Goal: Task Accomplishment & Management: Manage account settings

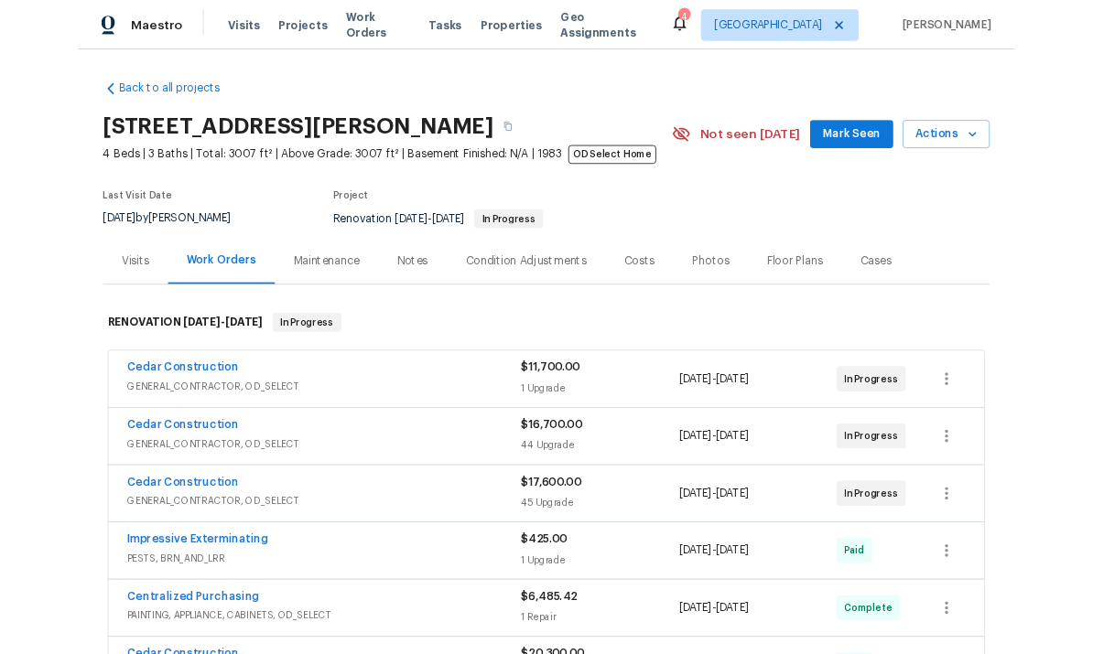
scroll to position [69, 0]
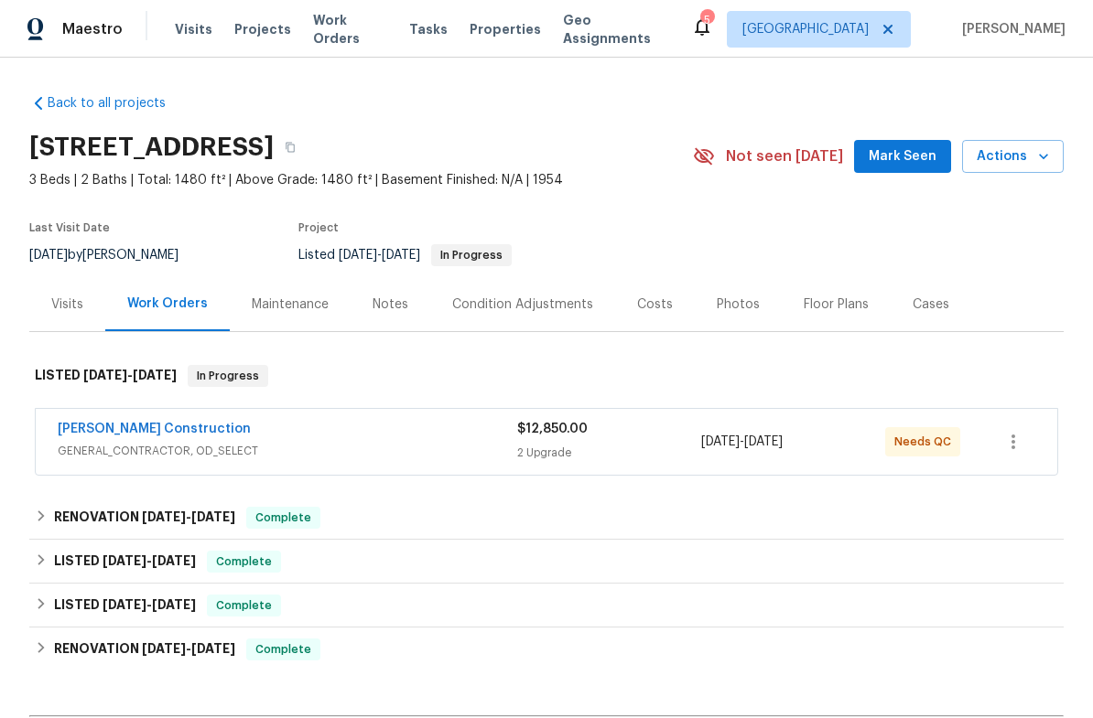
click at [366, 426] on div "Navarro Construction" at bounding box center [287, 431] width 459 height 22
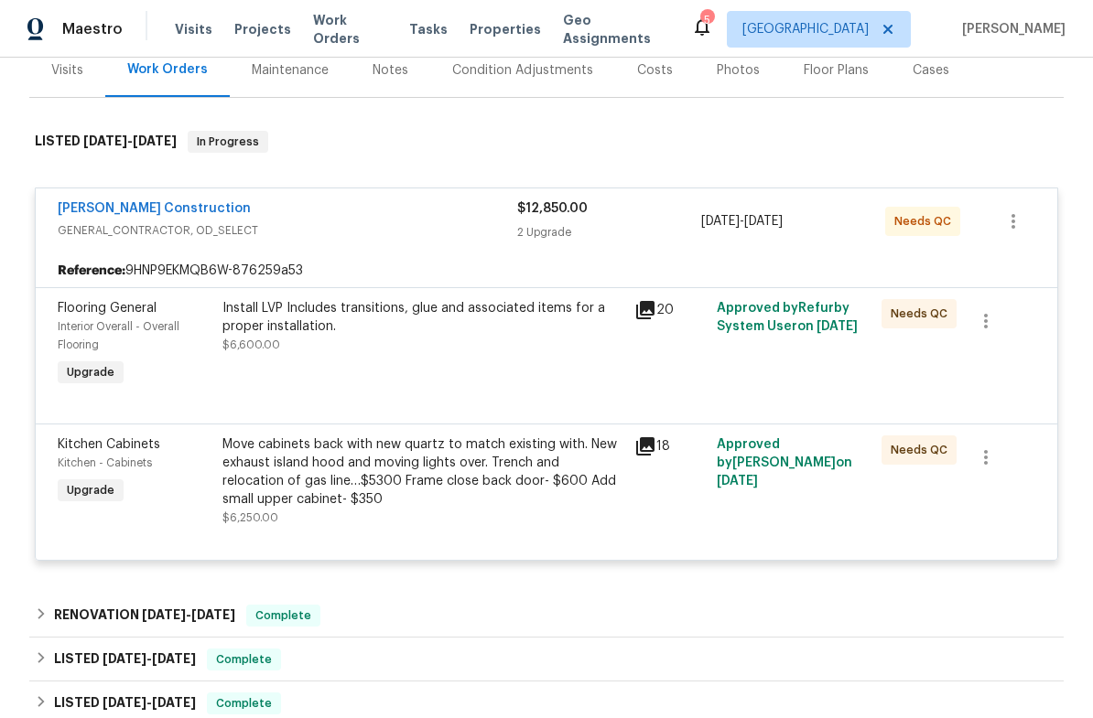
scroll to position [234, 0]
click at [497, 306] on div "Install LVP Includes transitions, glue and associated items for a proper instal…" at bounding box center [422, 317] width 401 height 37
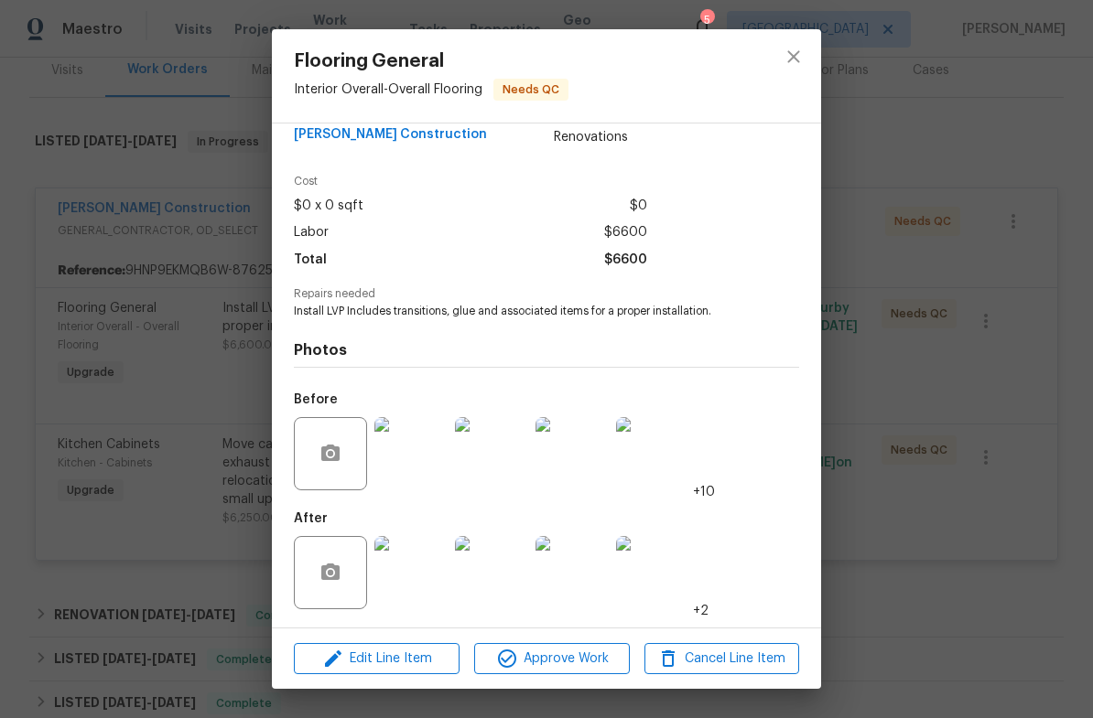
scroll to position [45, 0]
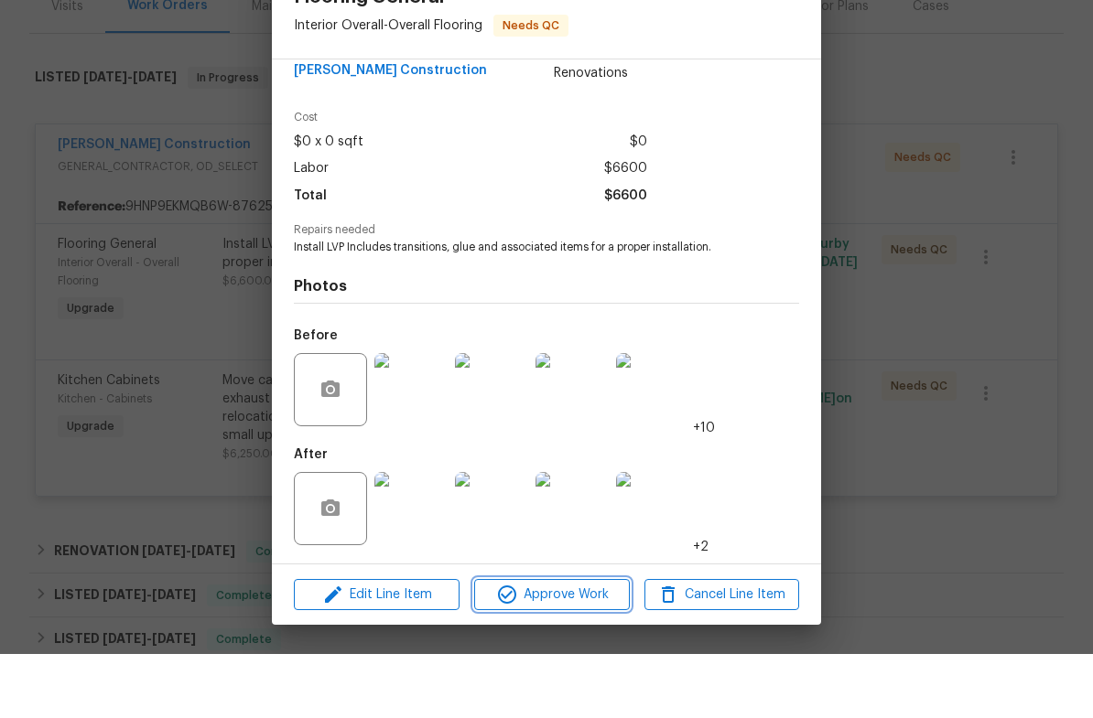
click at [573, 648] on span "Approve Work" at bounding box center [552, 659] width 144 height 23
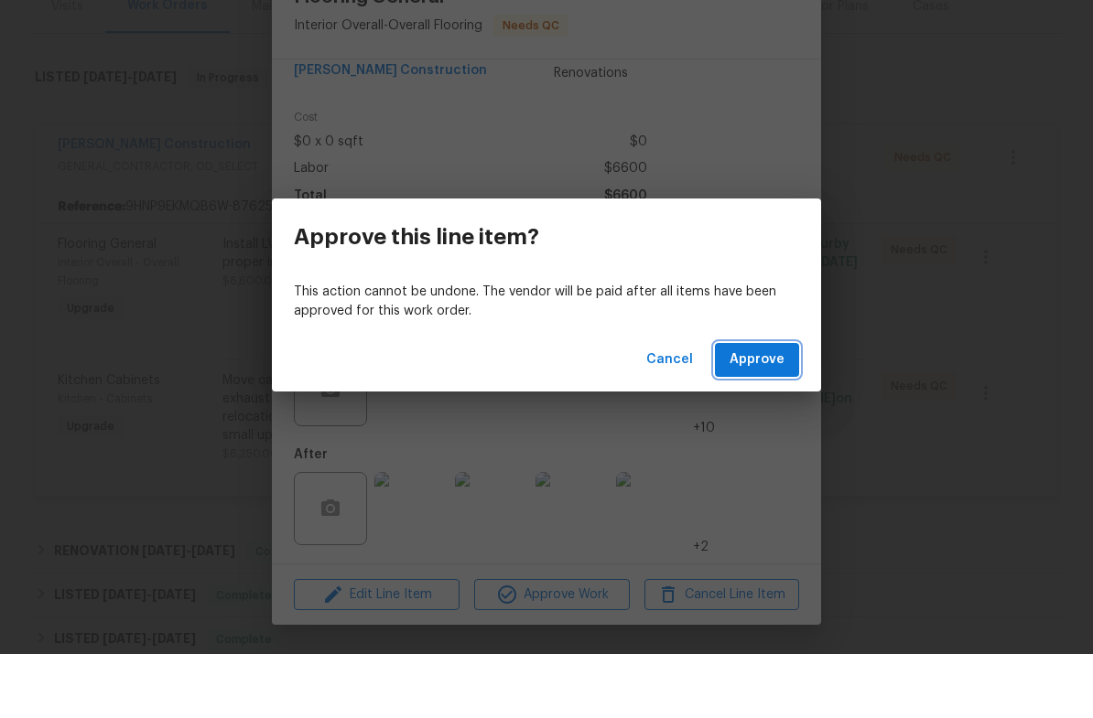
click at [760, 413] on span "Approve" at bounding box center [756, 424] width 55 height 23
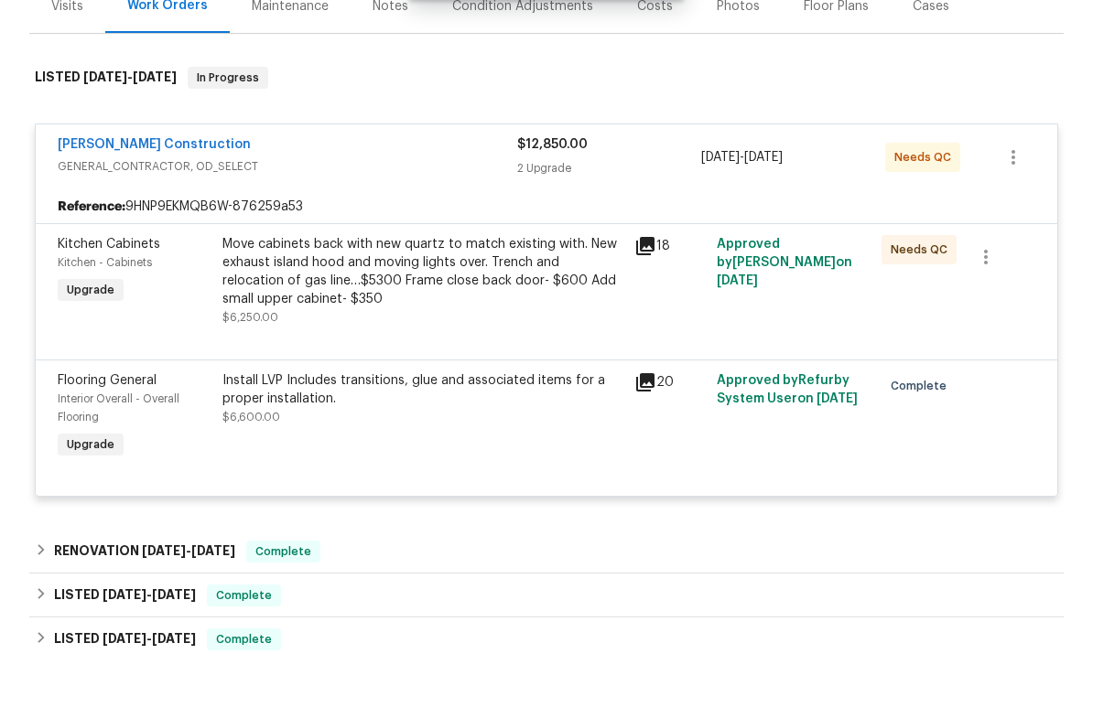
click at [528, 299] on div "Move cabinets back with new quartz to match existing with. New exhaust island h…" at bounding box center [422, 335] width 401 height 73
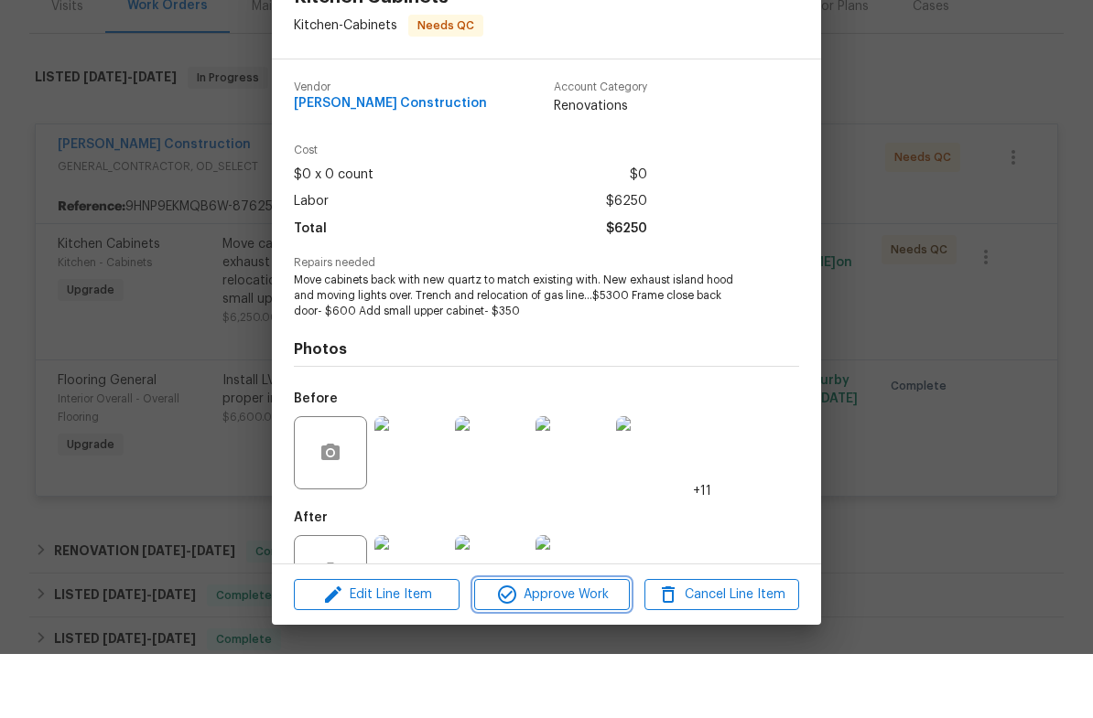
click at [560, 648] on span "Approve Work" at bounding box center [552, 659] width 144 height 23
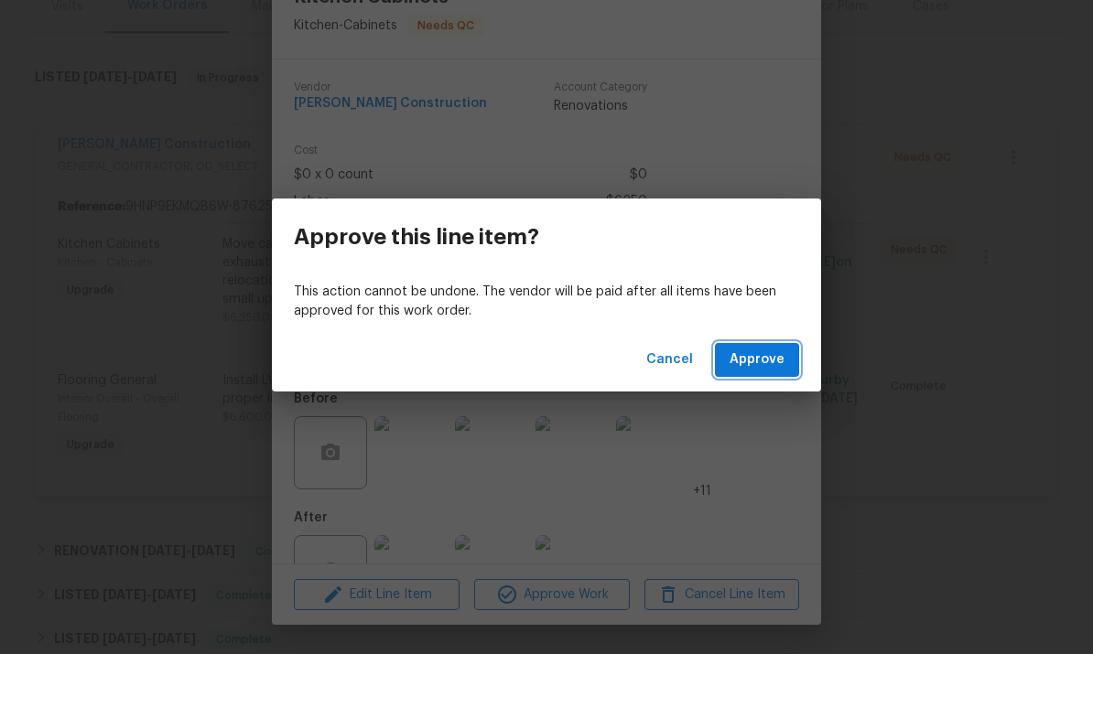
click at [762, 413] on span "Approve" at bounding box center [756, 424] width 55 height 23
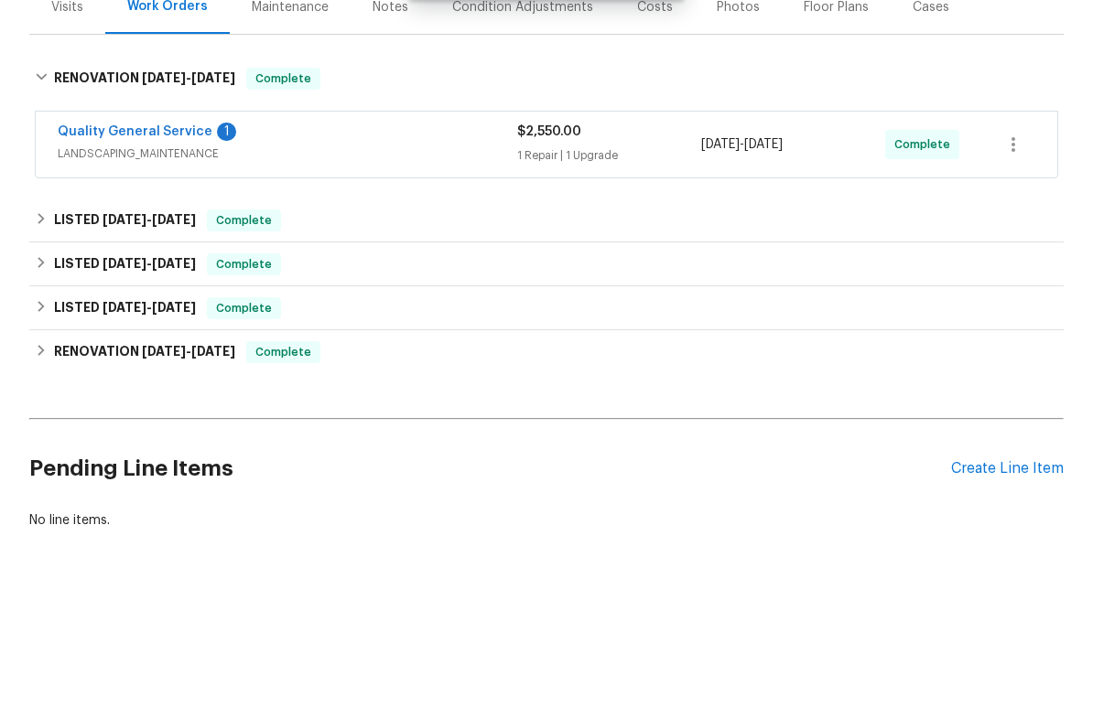
scroll to position [188, 0]
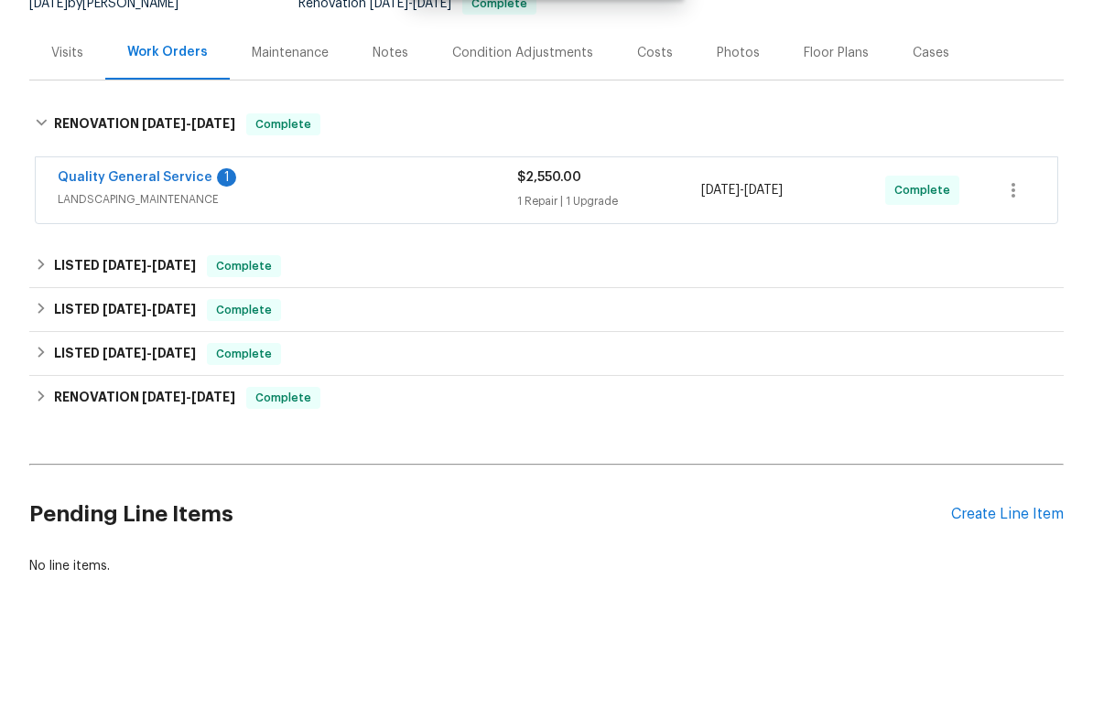
click at [180, 235] on link "Quality General Service" at bounding box center [135, 241] width 155 height 13
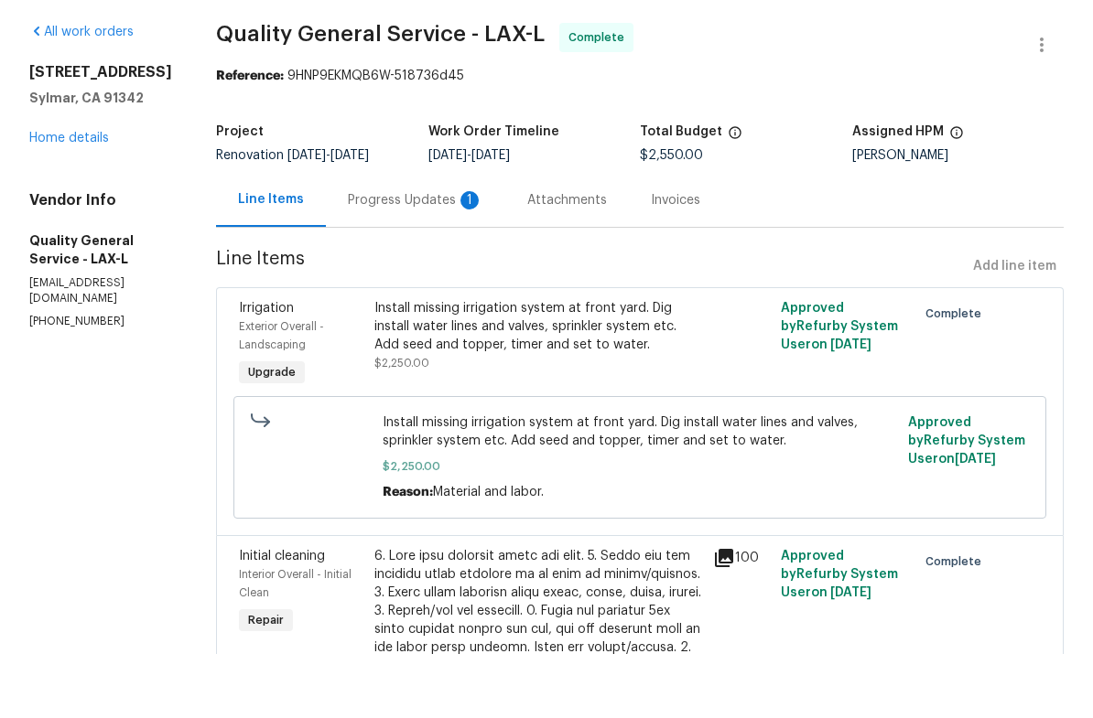
click at [437, 255] on div "Progress Updates 1" at bounding box center [415, 264] width 135 height 18
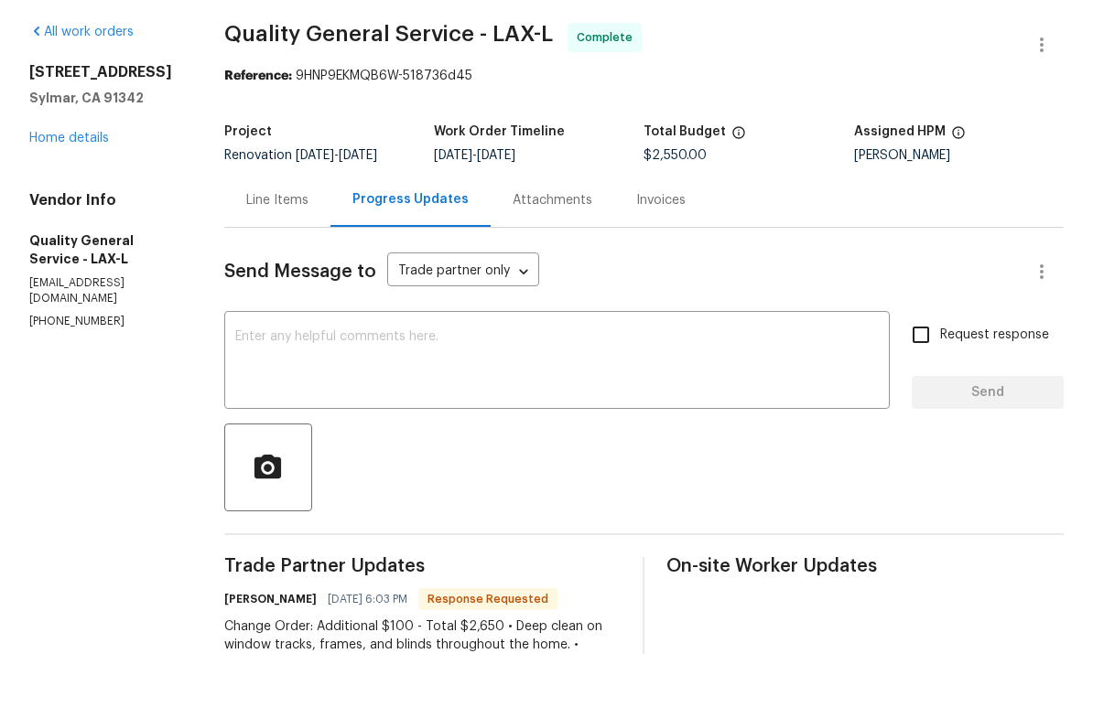
click at [102, 196] on link "Home details" at bounding box center [69, 202] width 80 height 13
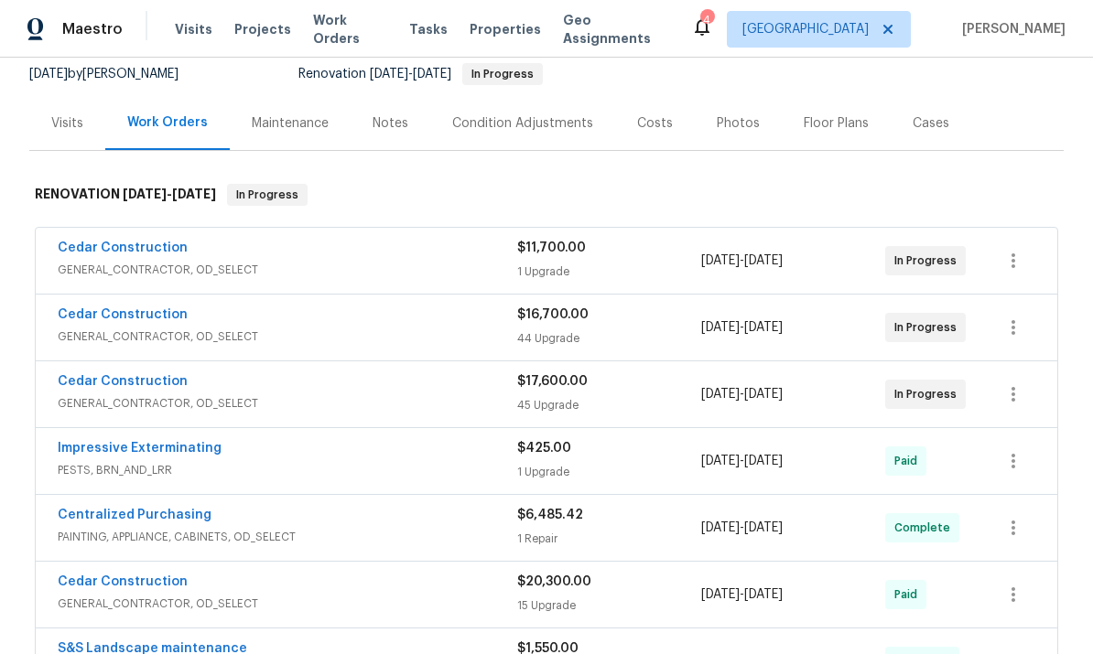
scroll to position [178, 0]
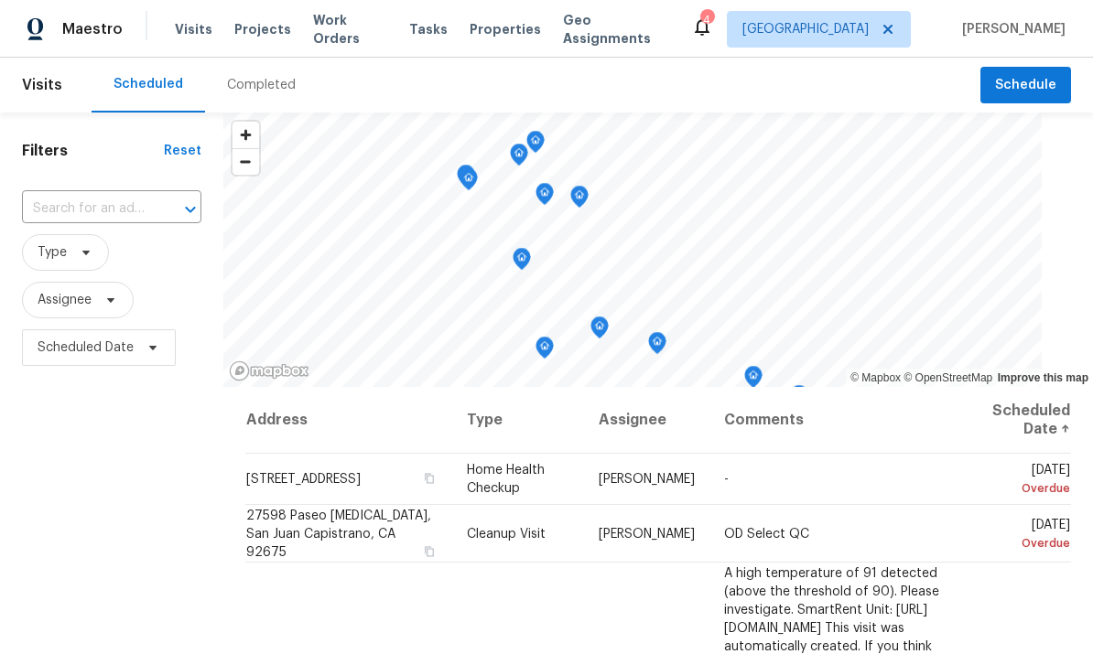
click at [92, 199] on input "text" at bounding box center [86, 209] width 128 height 28
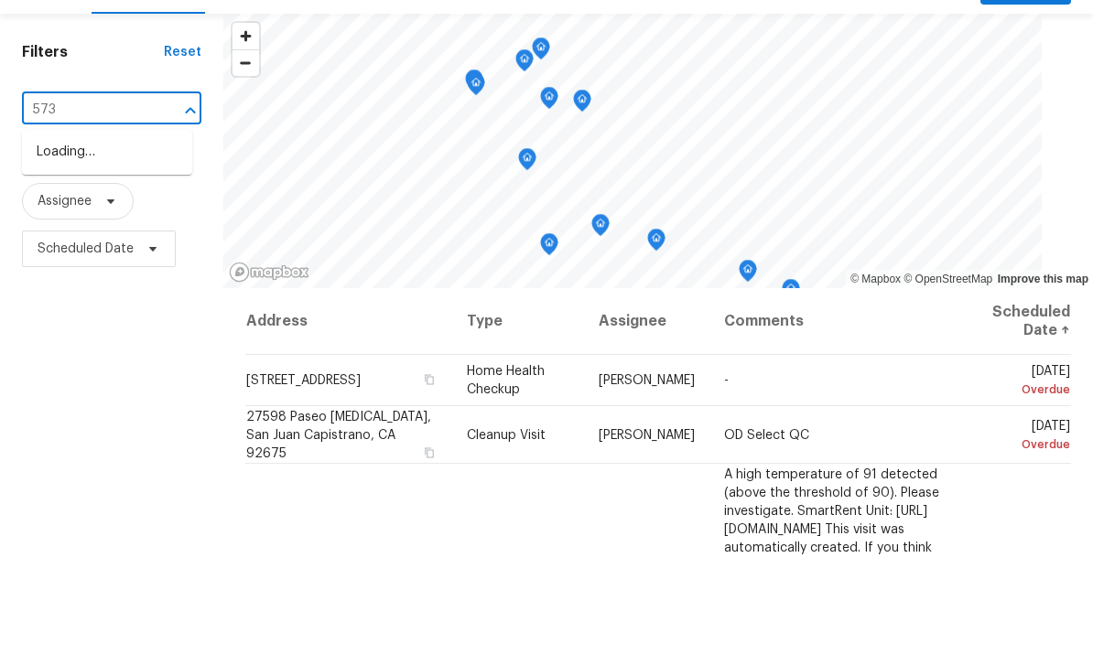
type input "5736"
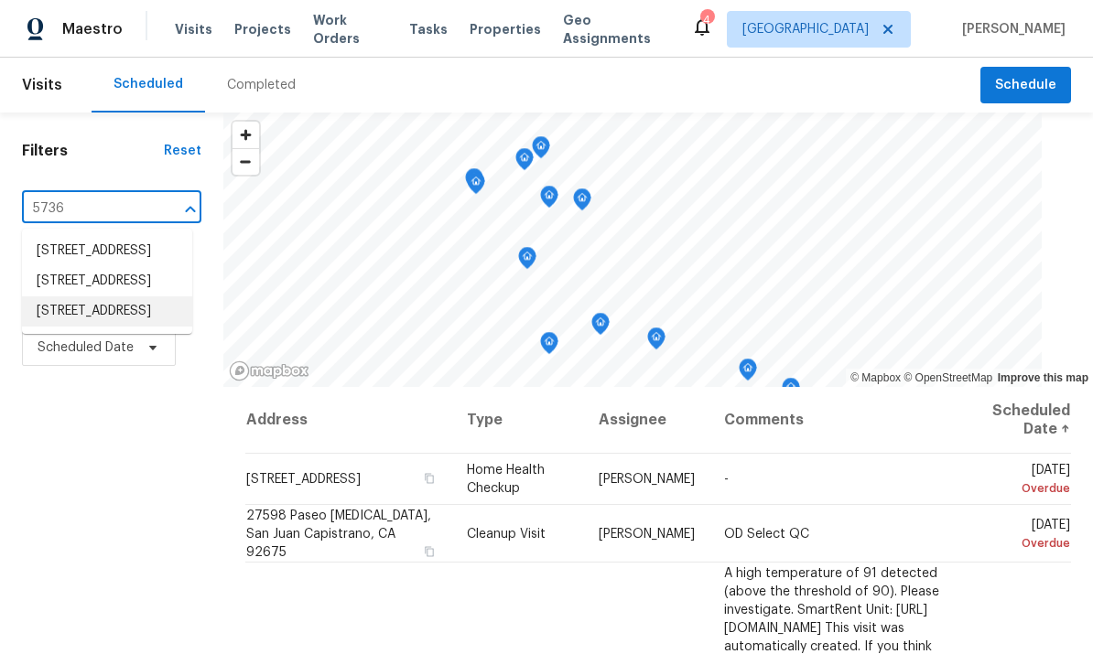
click at [70, 307] on li "5736 Vantage Ave, Valley Village, CA 91607" at bounding box center [107, 311] width 170 height 30
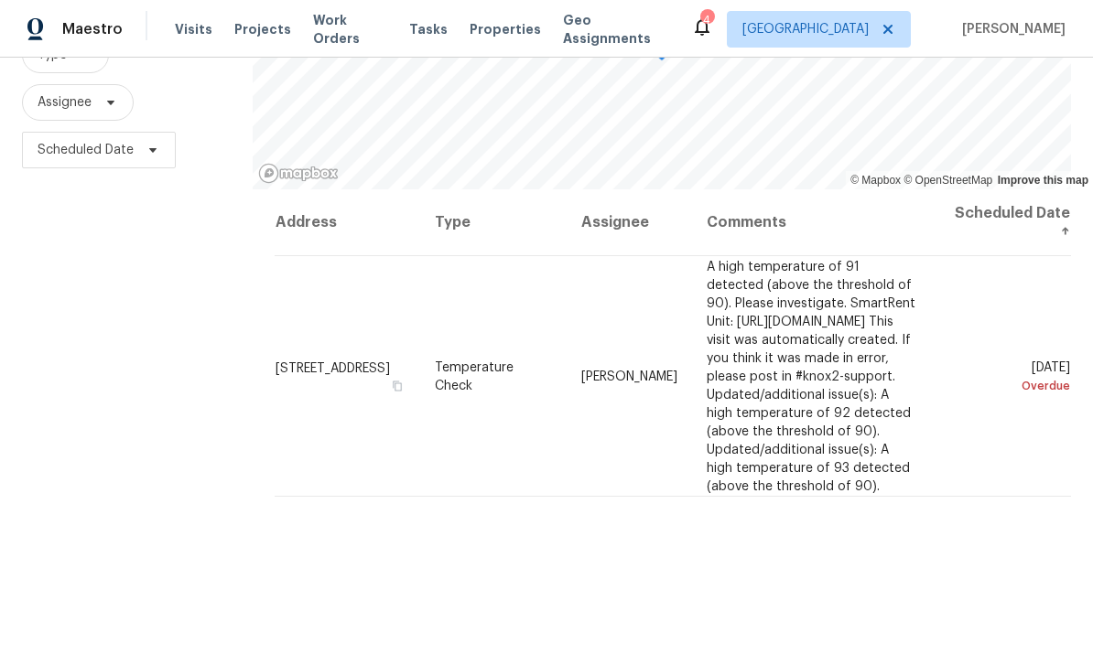
scroll to position [200, 0]
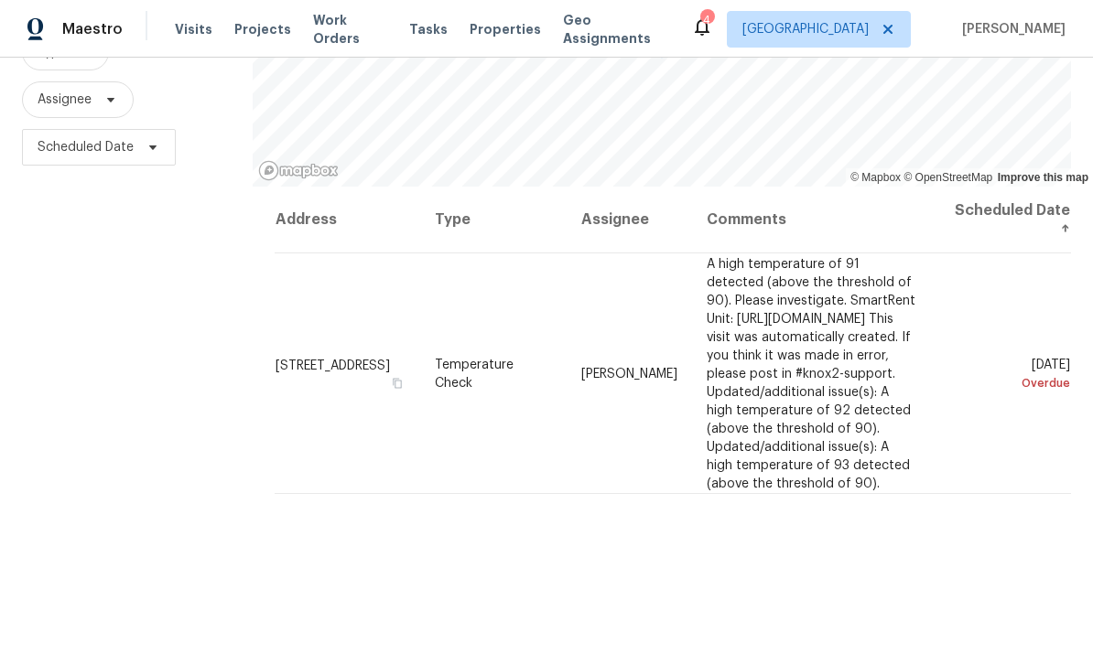
click at [0, 0] on icon at bounding box center [0, 0] width 0 height 0
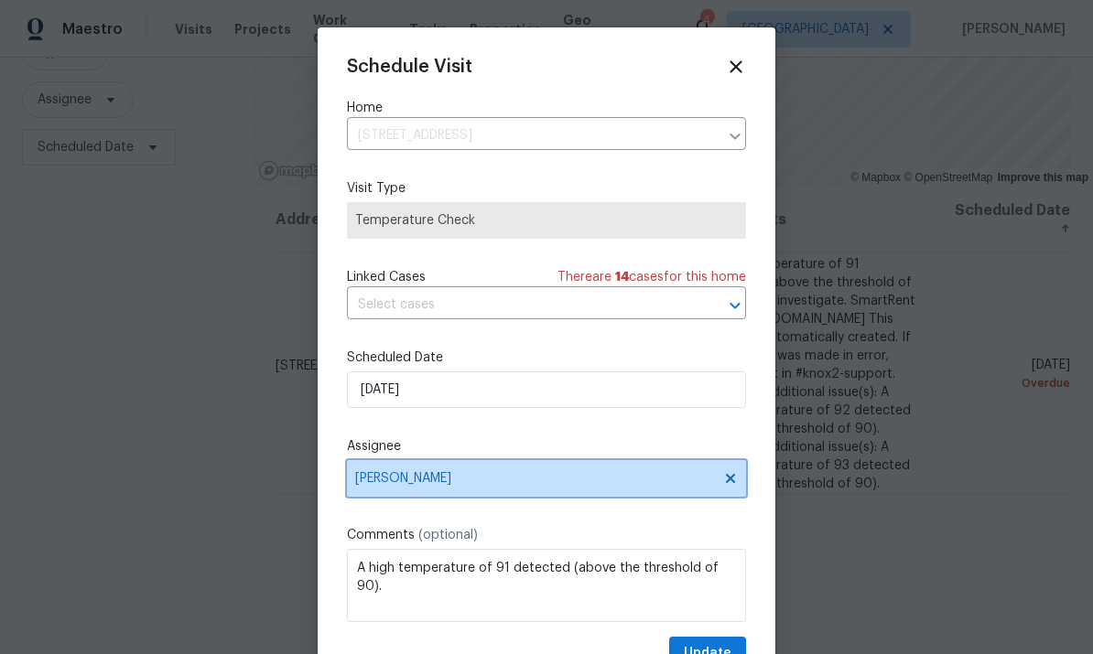
click at [581, 480] on span "[PERSON_NAME]" at bounding box center [534, 478] width 359 height 15
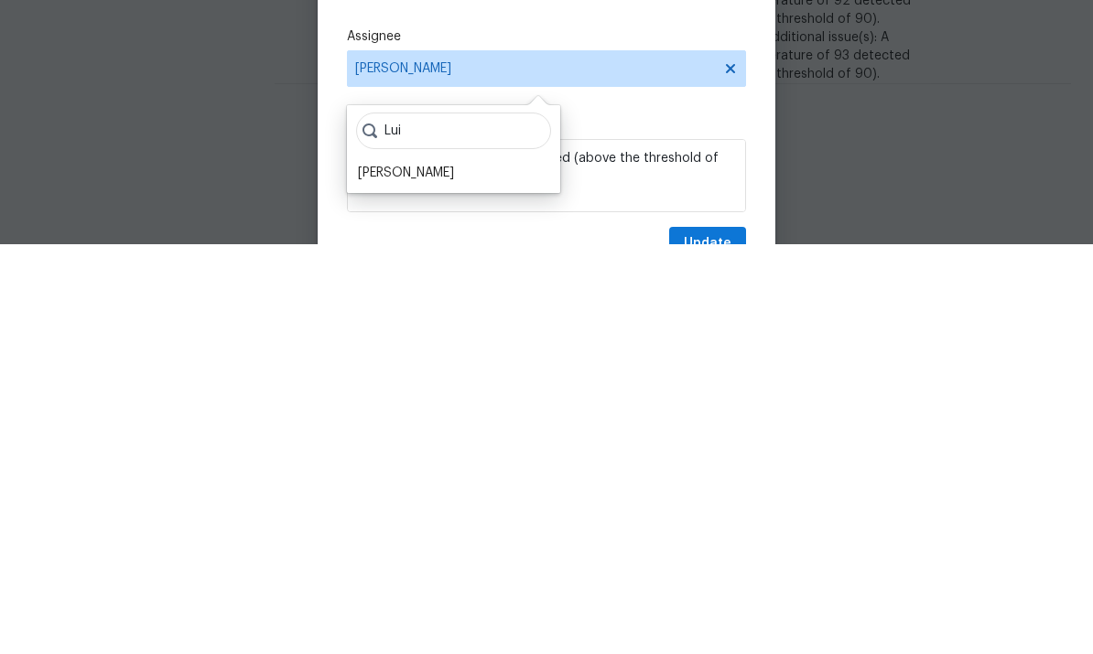
type input "Lui"
click at [454, 574] on div "[PERSON_NAME]" at bounding box center [406, 583] width 96 height 18
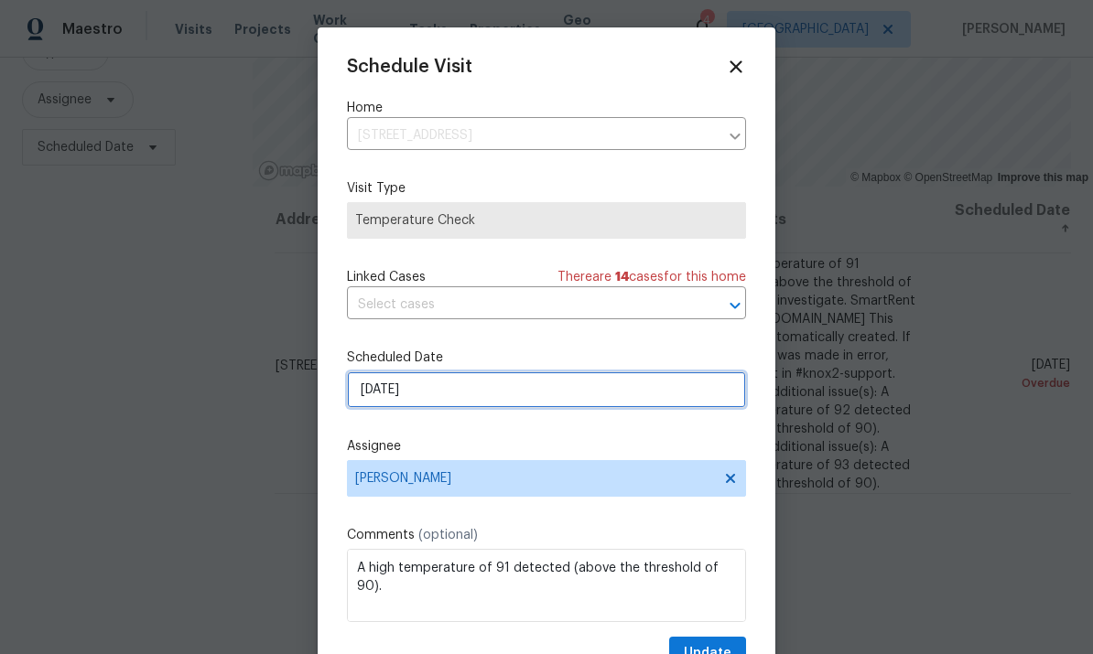
click at [562, 396] on input "8/13/2025" at bounding box center [546, 390] width 399 height 37
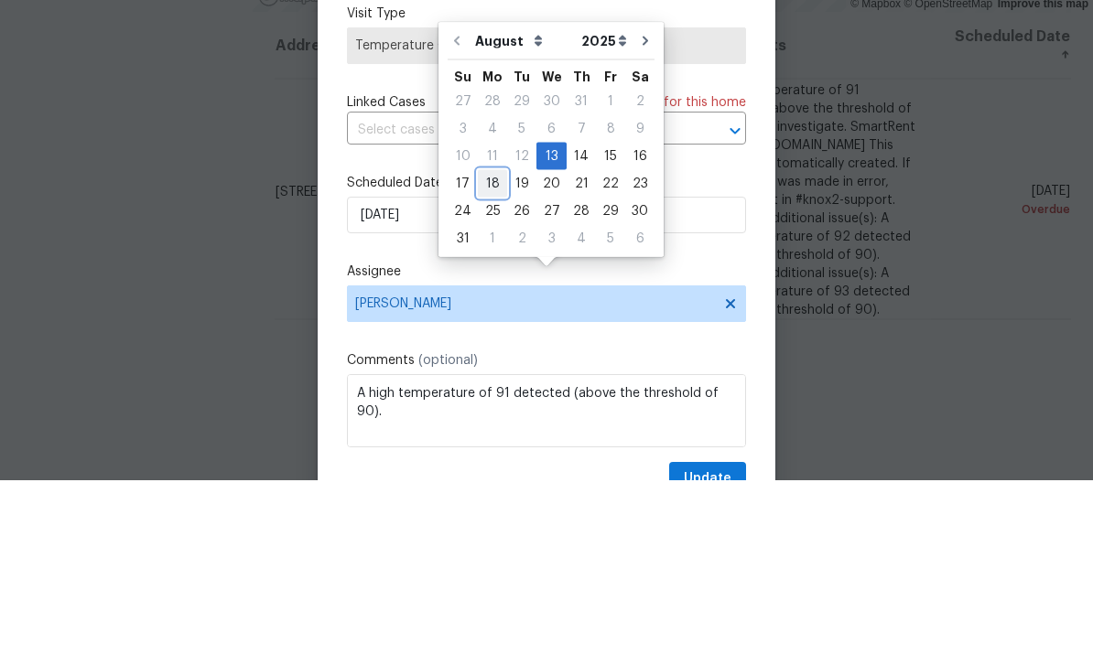
click at [498, 345] on div "18" at bounding box center [492, 358] width 29 height 26
type input "8/18/2025"
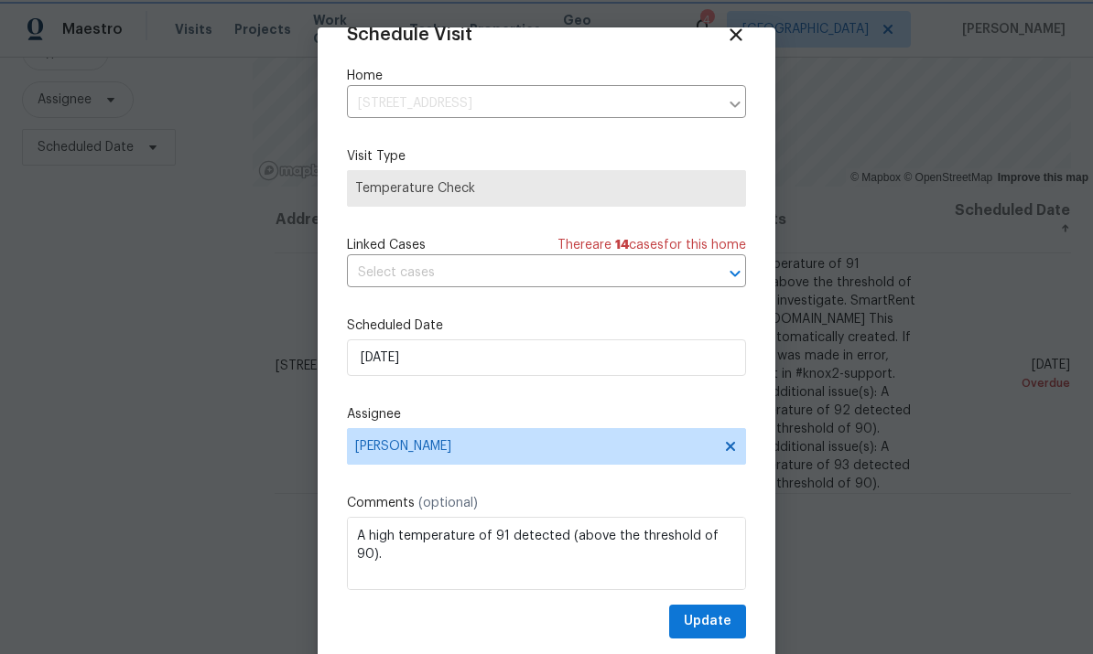
scroll to position [36, 0]
click at [716, 613] on span "Update" at bounding box center [708, 621] width 48 height 23
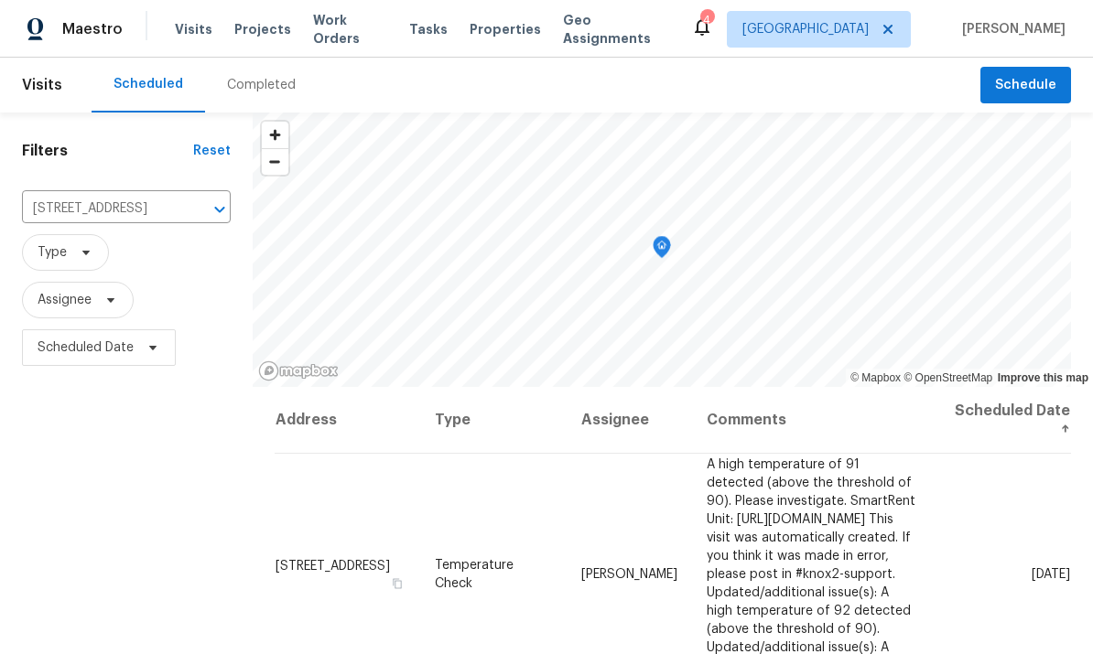
scroll to position [0, 0]
click at [144, 195] on input "5736 Vantage Ave, Valley Village, CA 91607" at bounding box center [100, 209] width 157 height 28
click at [207, 197] on button "Close" at bounding box center [220, 210] width 26 height 26
click at [190, 204] on icon "Clear" at bounding box center [195, 209] width 11 height 11
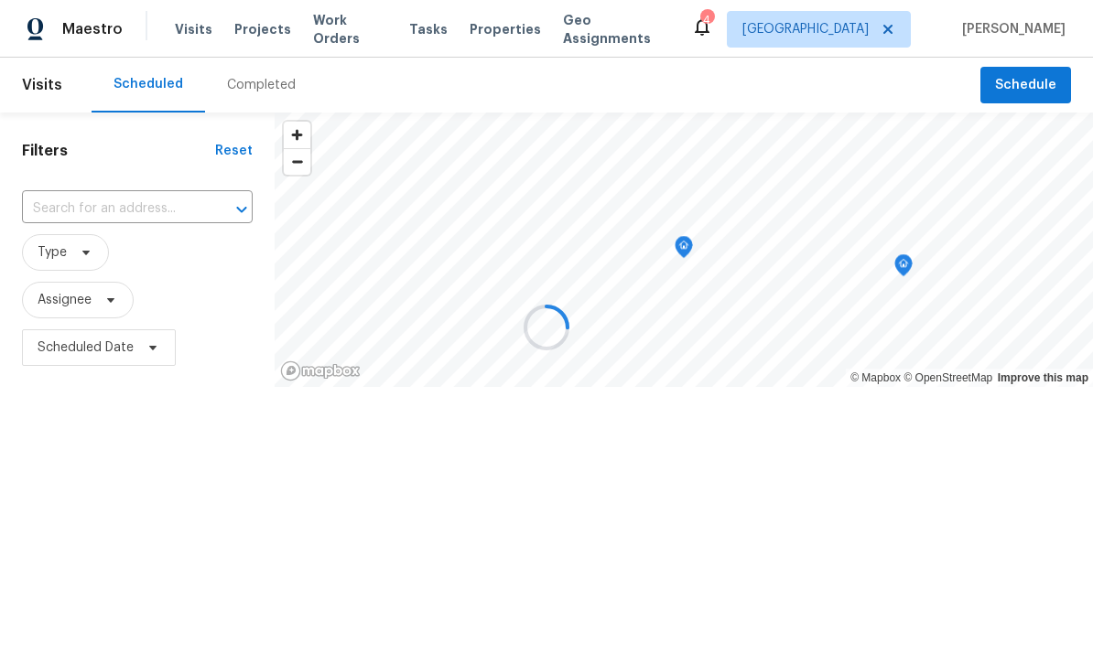
click at [162, 138] on div at bounding box center [546, 327] width 1093 height 654
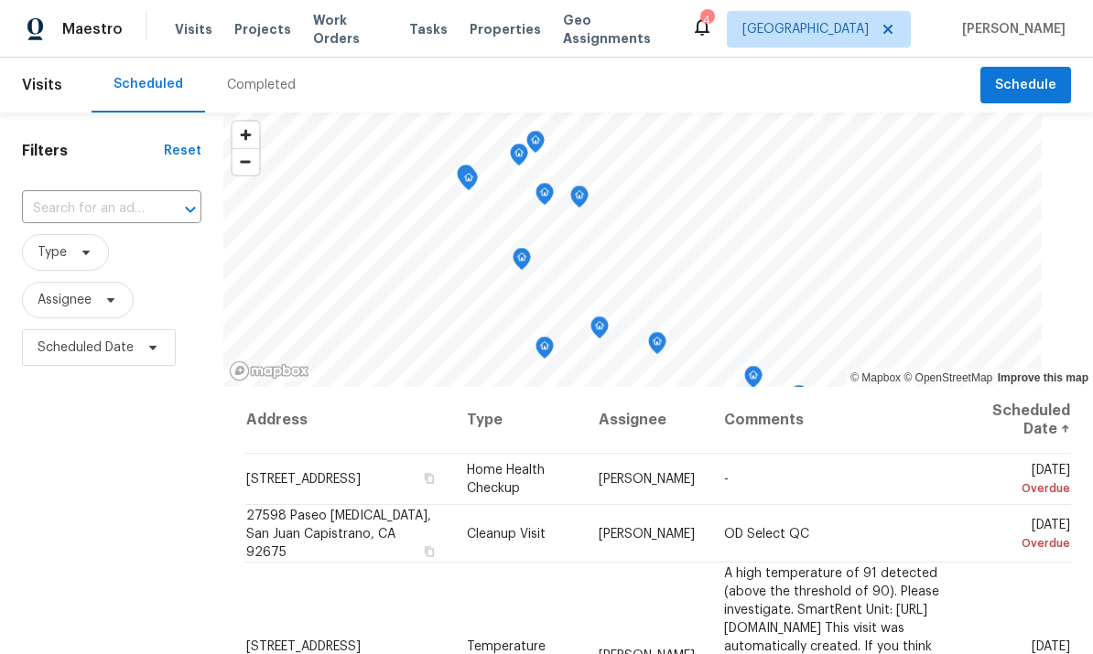
click at [115, 209] on input "text" at bounding box center [86, 209] width 128 height 28
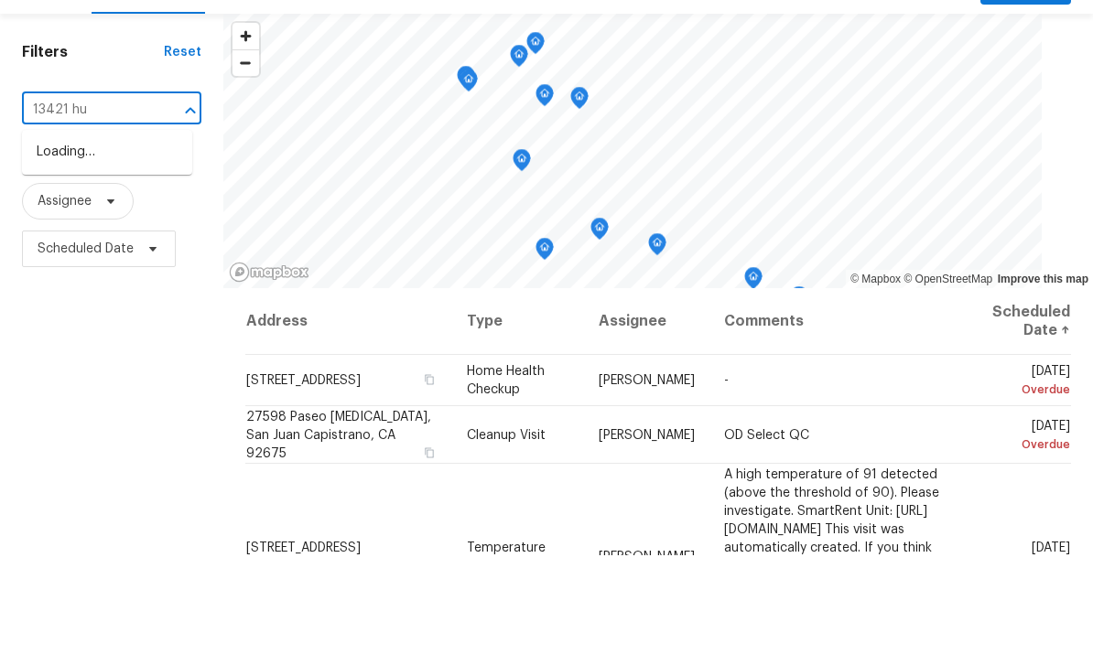
type input "13421 hub"
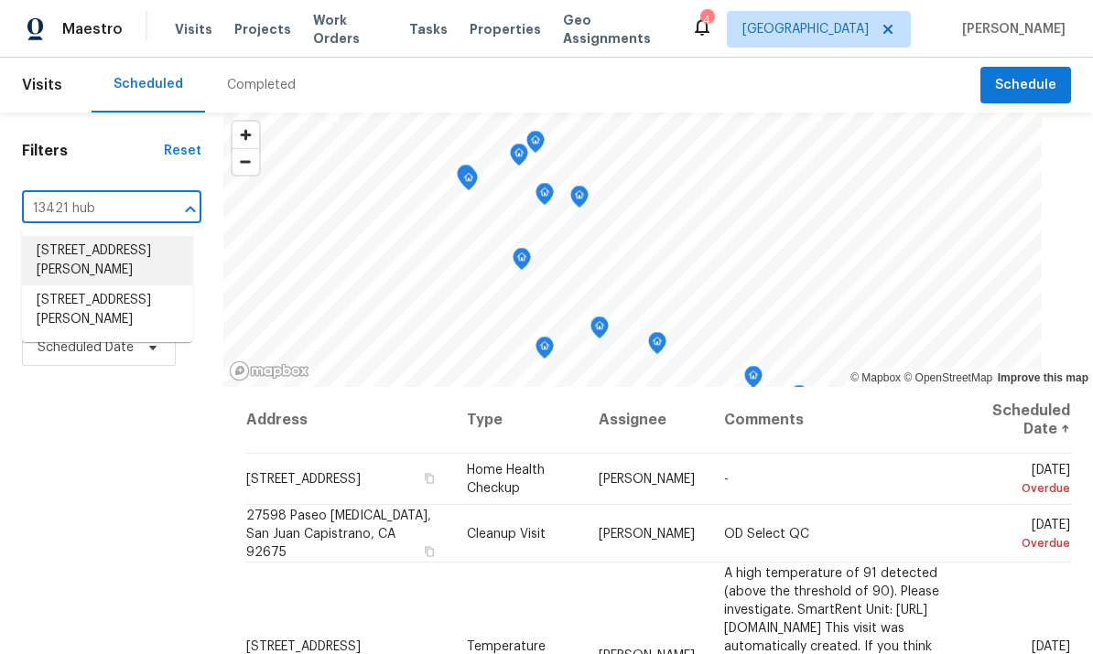
click at [67, 236] on li "13421 Hubbard St Unit 127, Sylmar, CA 91342" at bounding box center [107, 260] width 170 height 49
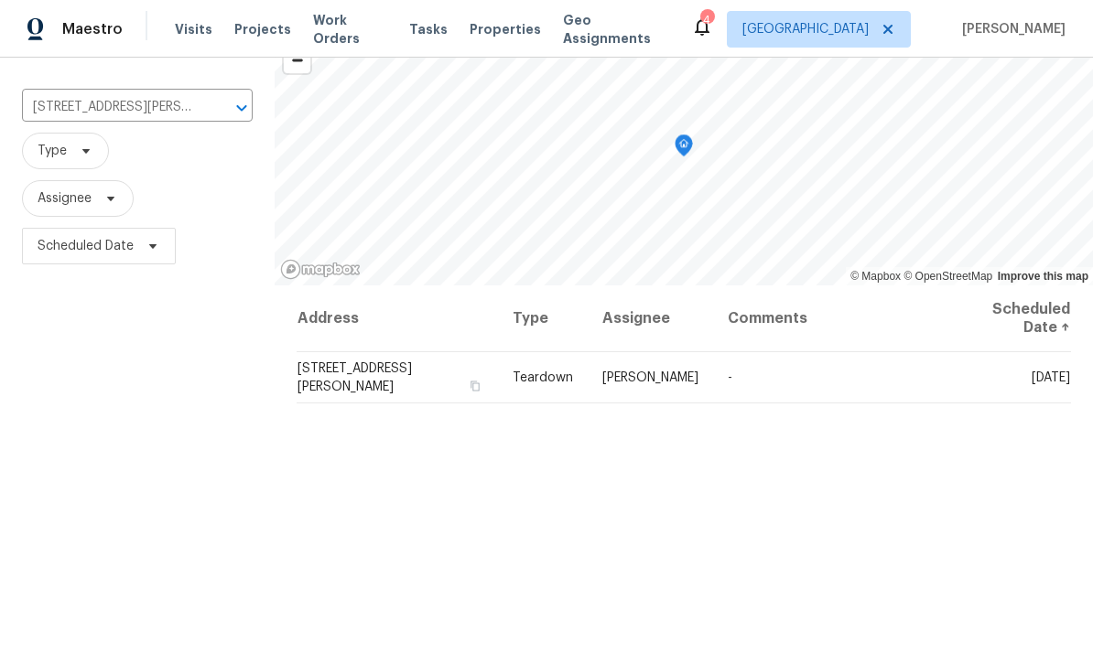
scroll to position [102, 0]
click at [0, 0] on icon at bounding box center [0, 0] width 0 height 0
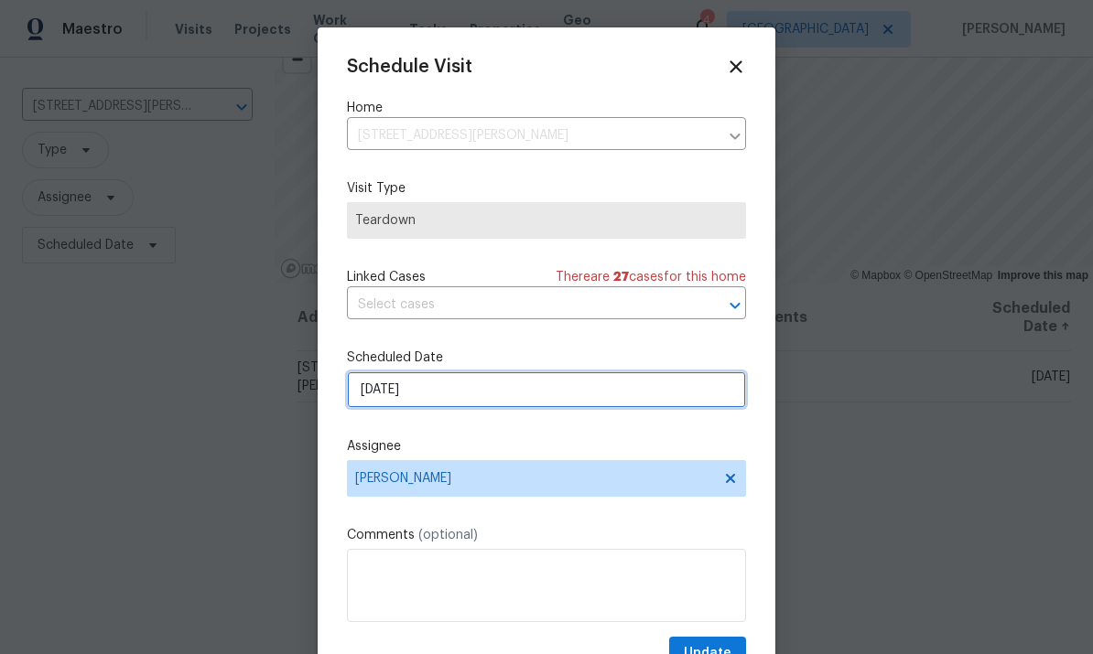
click at [599, 390] on input "8/17/2025" at bounding box center [546, 390] width 399 height 37
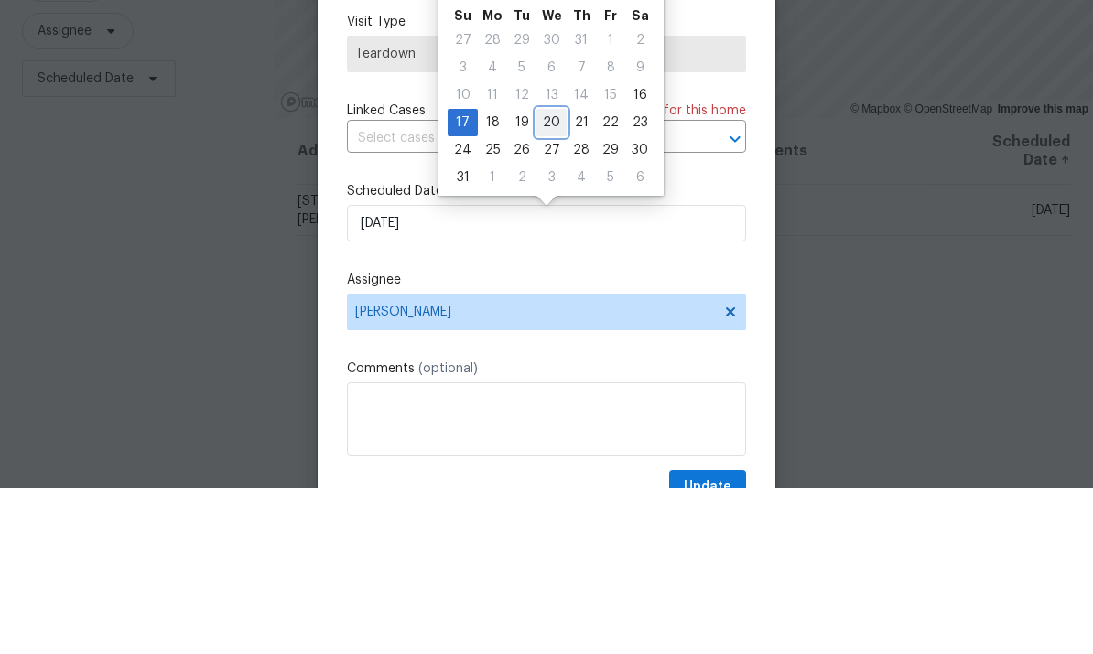
click at [553, 276] on div "20" at bounding box center [551, 289] width 30 height 26
type input "8/20/2025"
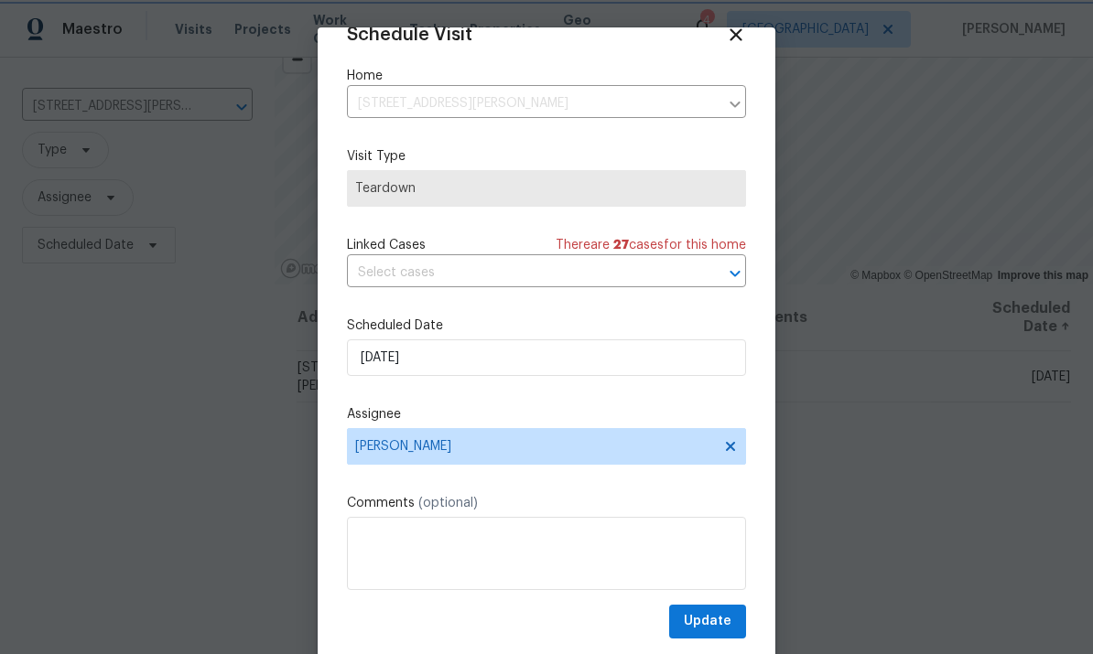
scroll to position [36, 0]
click at [720, 614] on span "Update" at bounding box center [708, 621] width 48 height 23
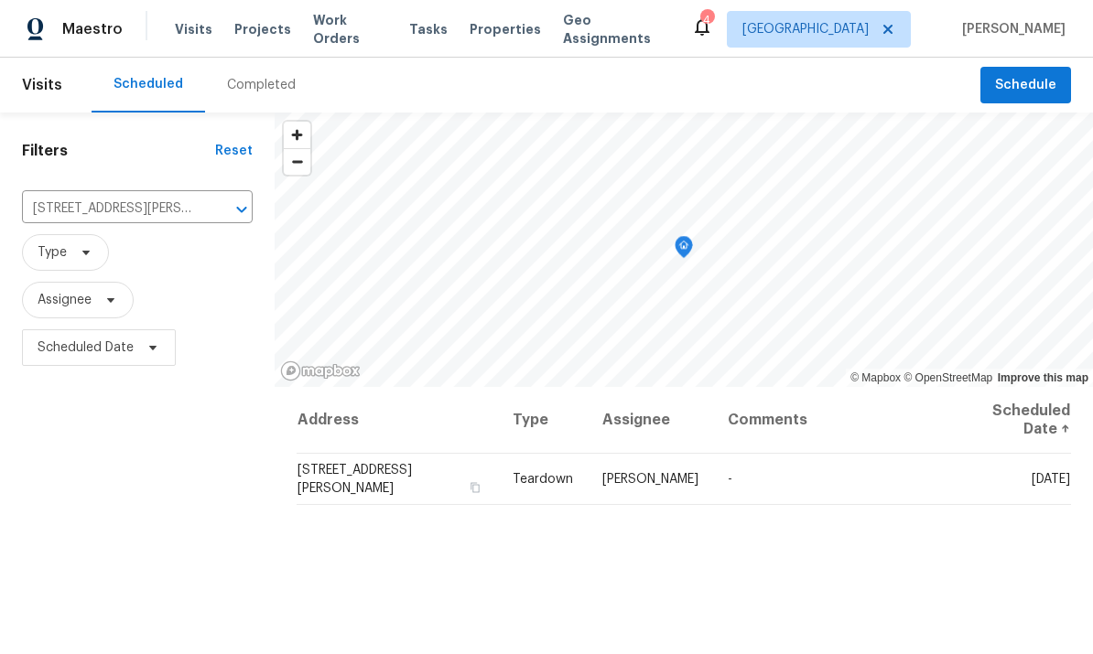
scroll to position [0, 0]
click at [210, 200] on icon "Clear" at bounding box center [218, 209] width 18 height 18
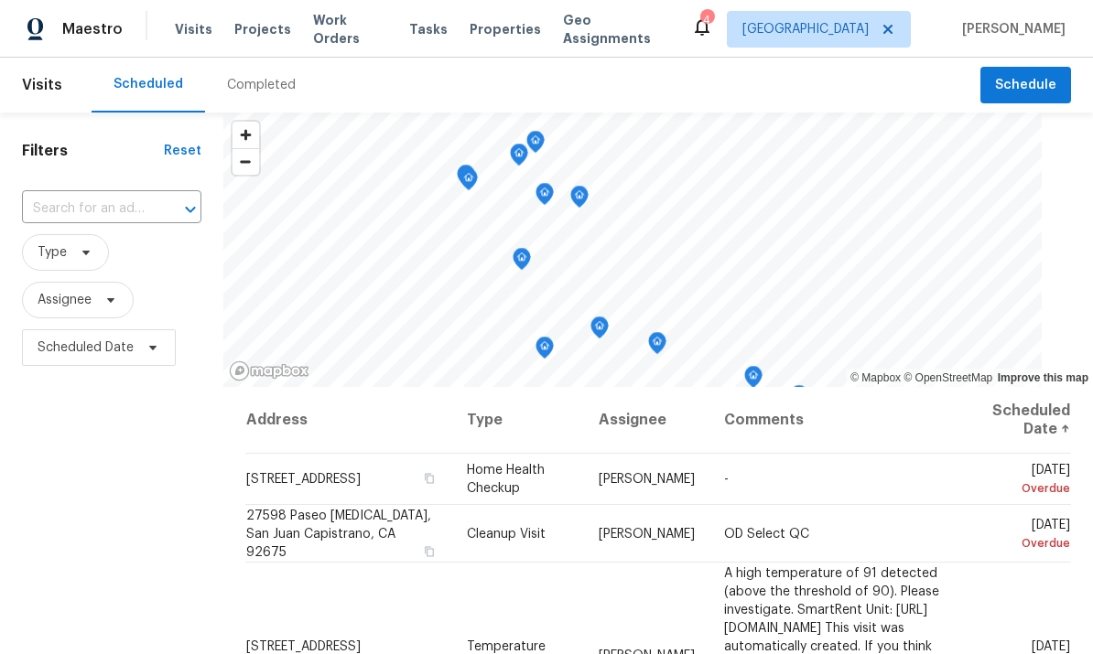
click at [140, 199] on input "text" at bounding box center [86, 209] width 128 height 28
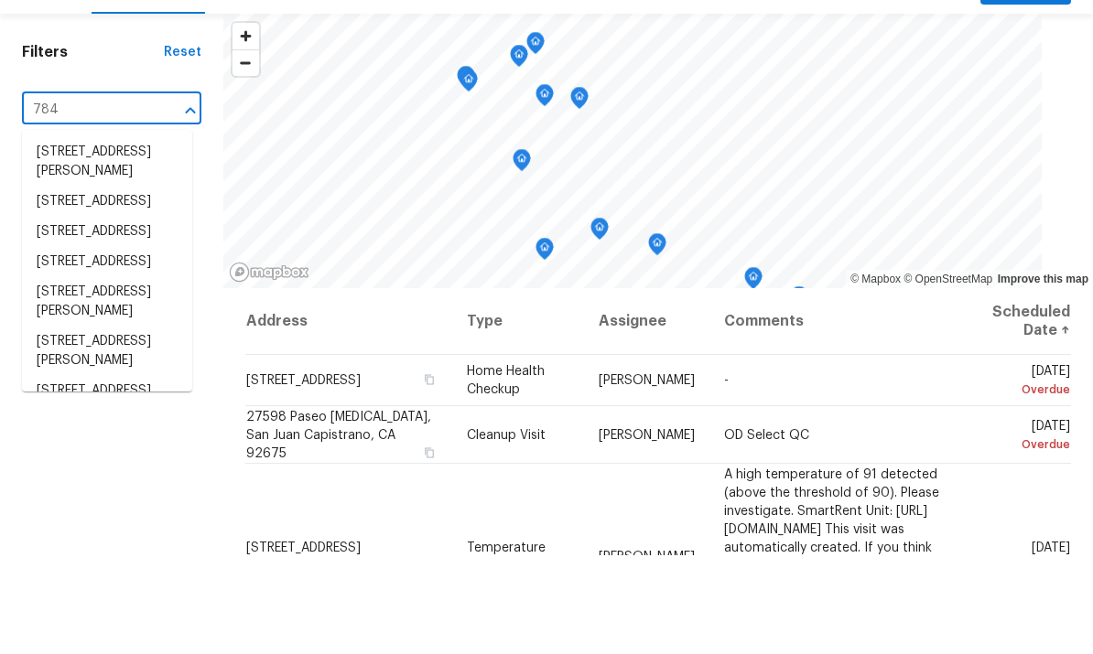
type input "7840"
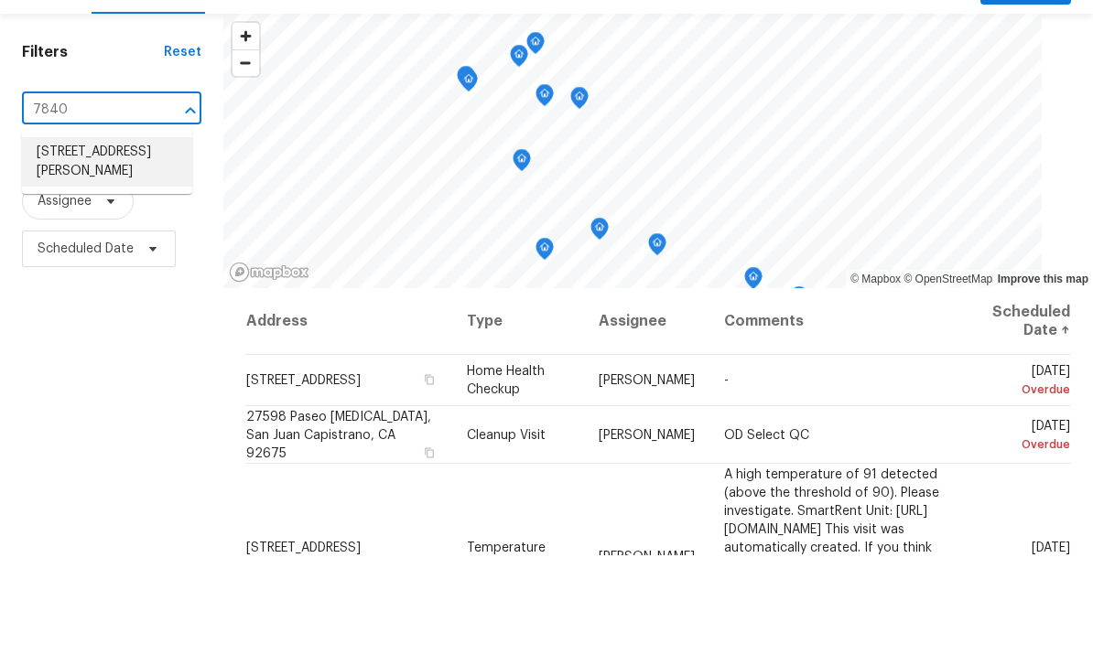
click at [77, 236] on li "7840 Hillary Dr, West Hills, CA 91304" at bounding box center [107, 260] width 170 height 49
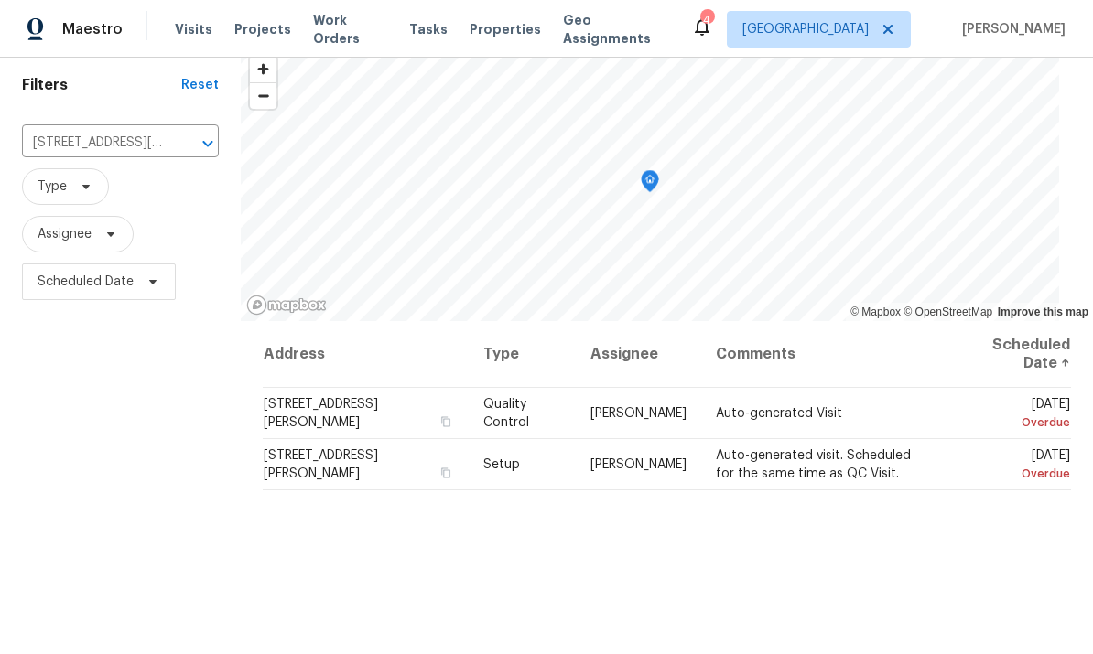
scroll to position [68, 0]
click at [0, 0] on icon at bounding box center [0, 0] width 0 height 0
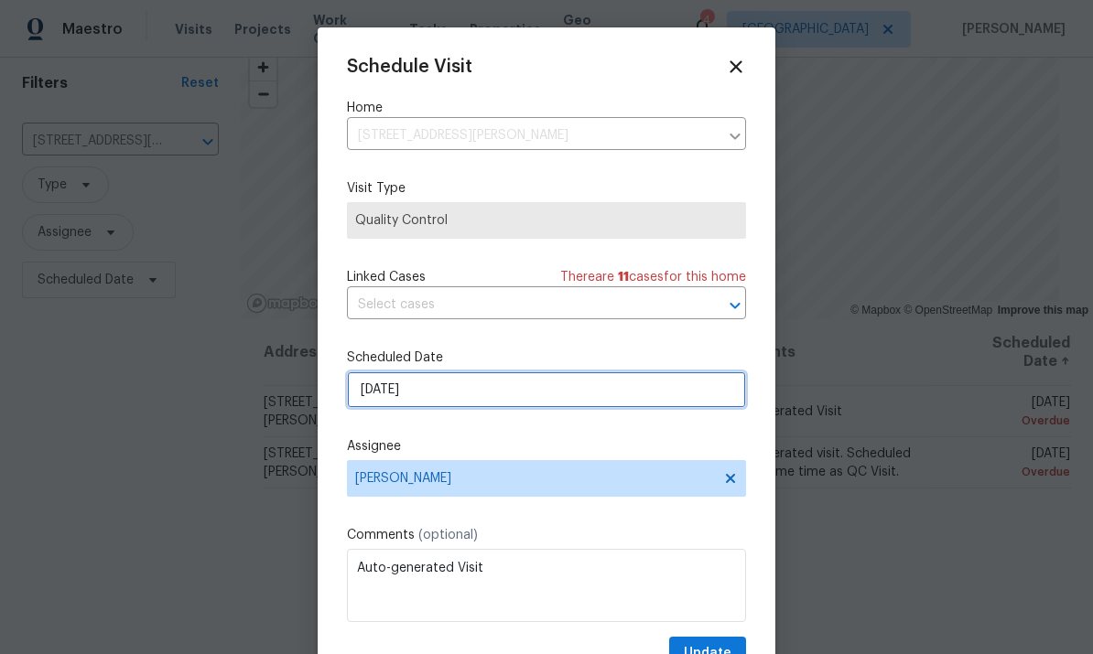
click at [575, 393] on input "8/15/2025" at bounding box center [546, 390] width 399 height 37
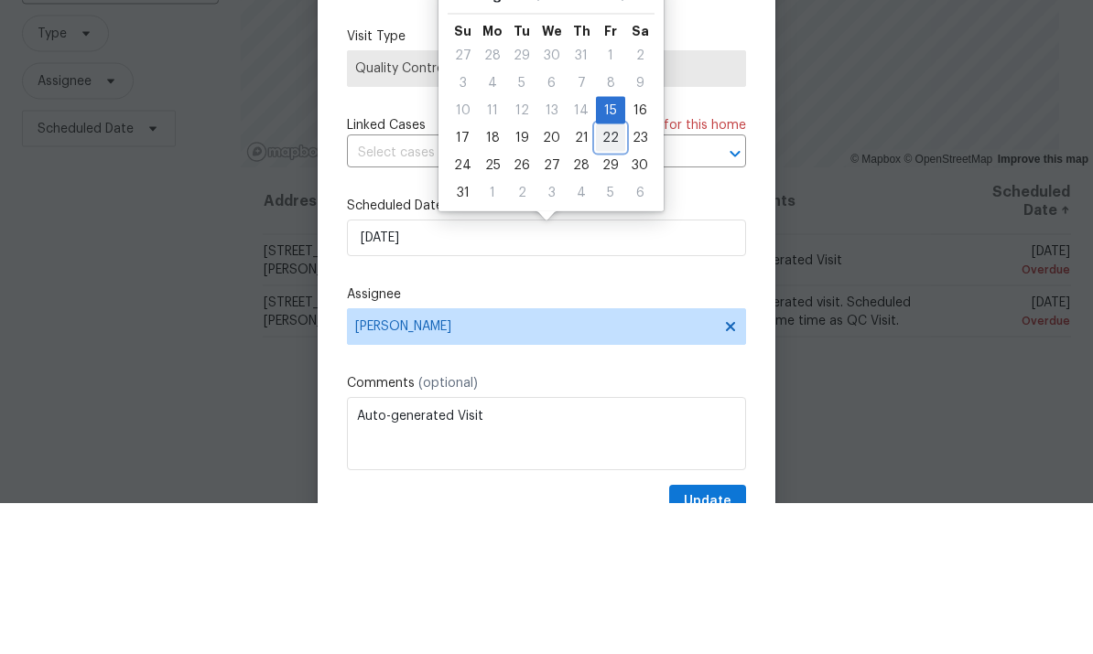
click at [608, 276] on div "22" at bounding box center [610, 289] width 29 height 26
type input "8/22/2025"
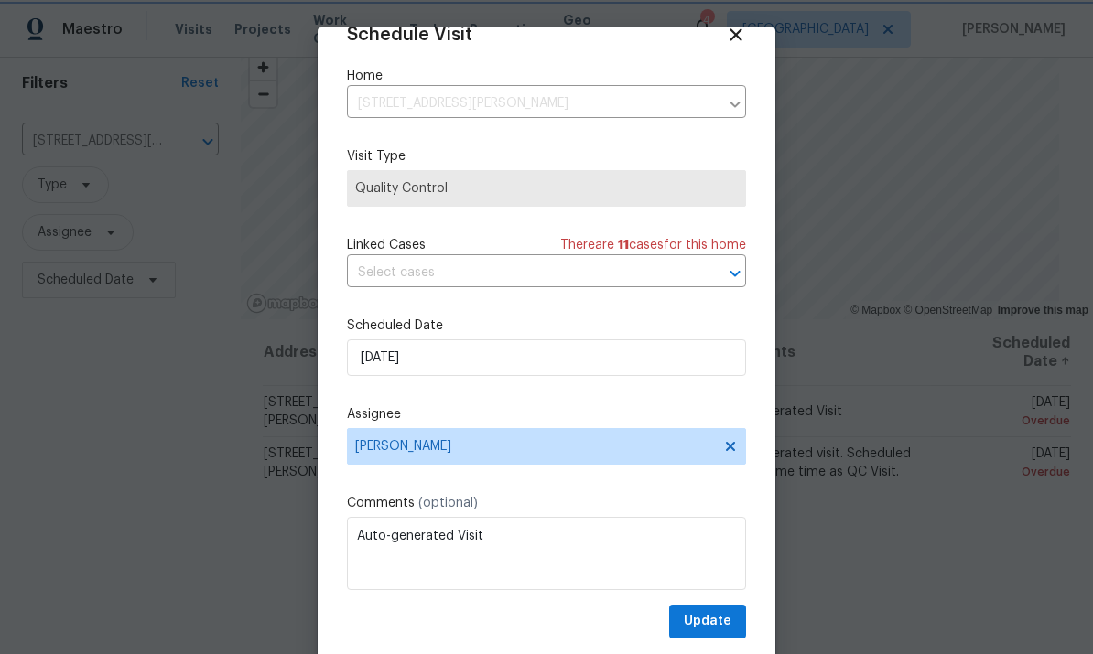
scroll to position [36, 0]
click at [712, 612] on span "Update" at bounding box center [708, 621] width 48 height 23
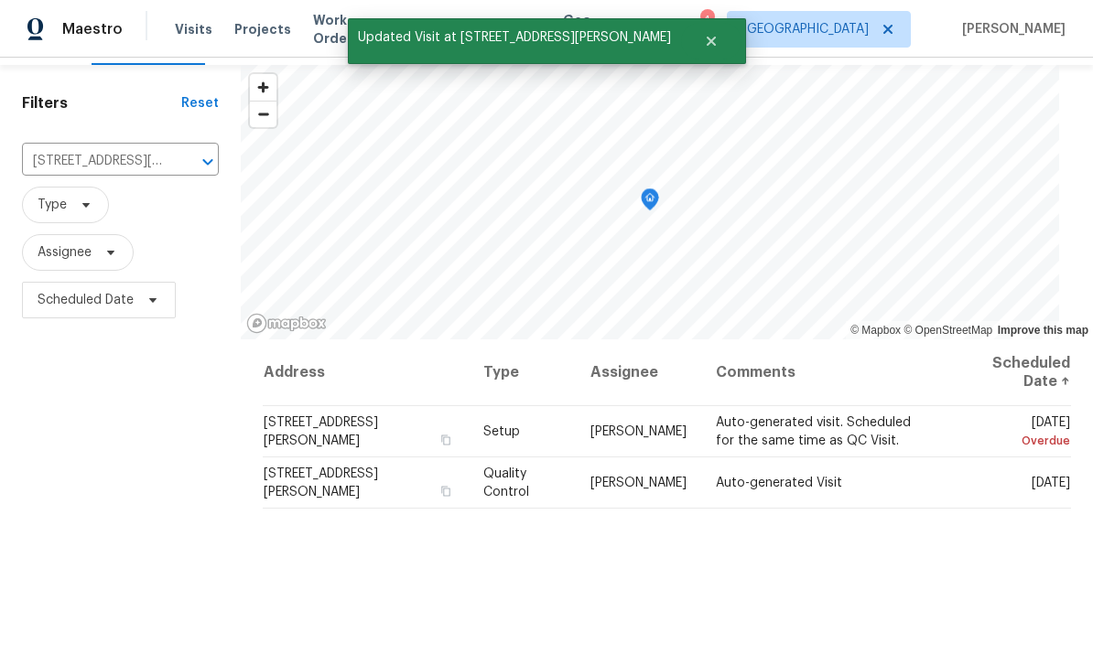
scroll to position [43, 0]
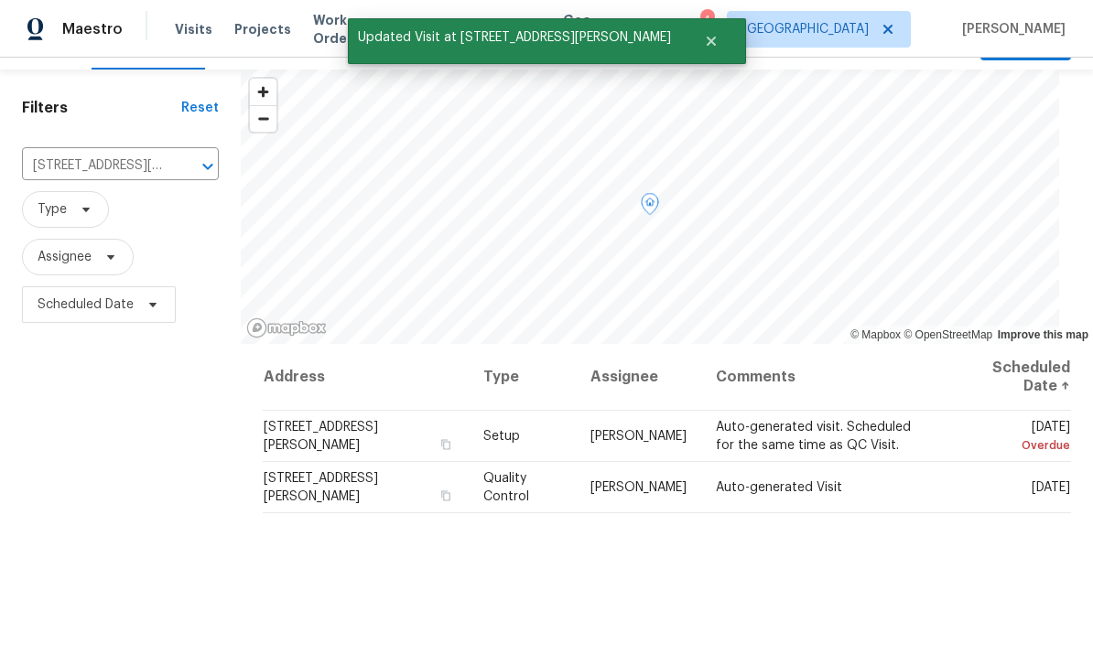
click at [0, 0] on icon at bounding box center [0, 0] width 0 height 0
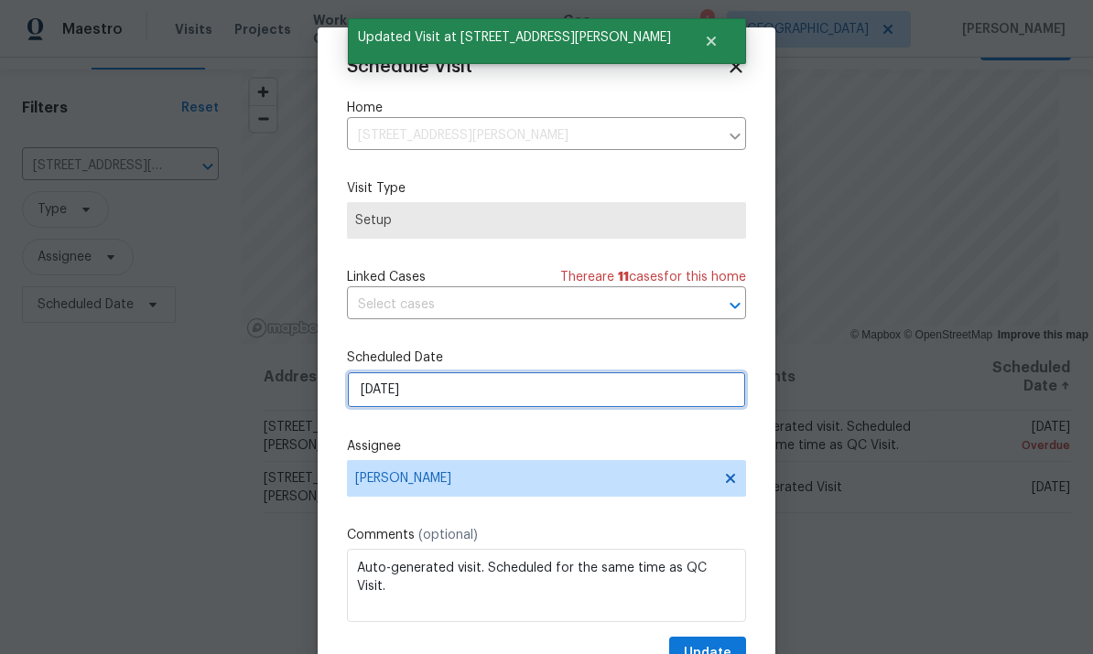
click at [610, 404] on input "8/15/2025" at bounding box center [546, 390] width 399 height 37
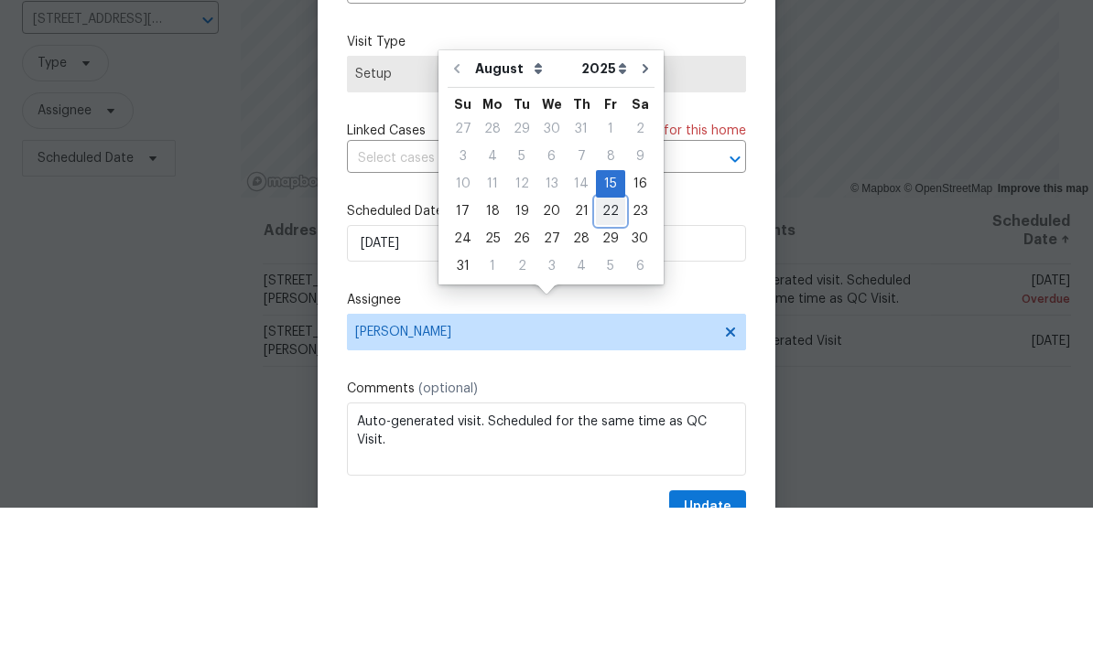
click at [604, 345] on div "22" at bounding box center [610, 358] width 29 height 26
type input "8/22/2025"
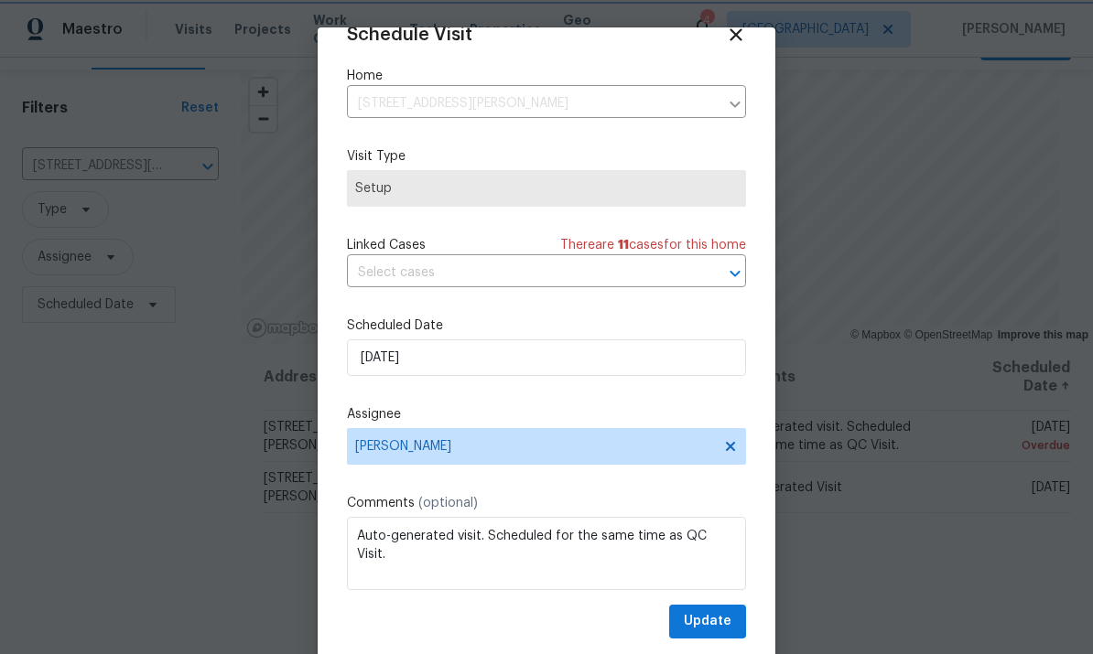
scroll to position [36, 0]
click at [714, 617] on span "Update" at bounding box center [708, 621] width 48 height 23
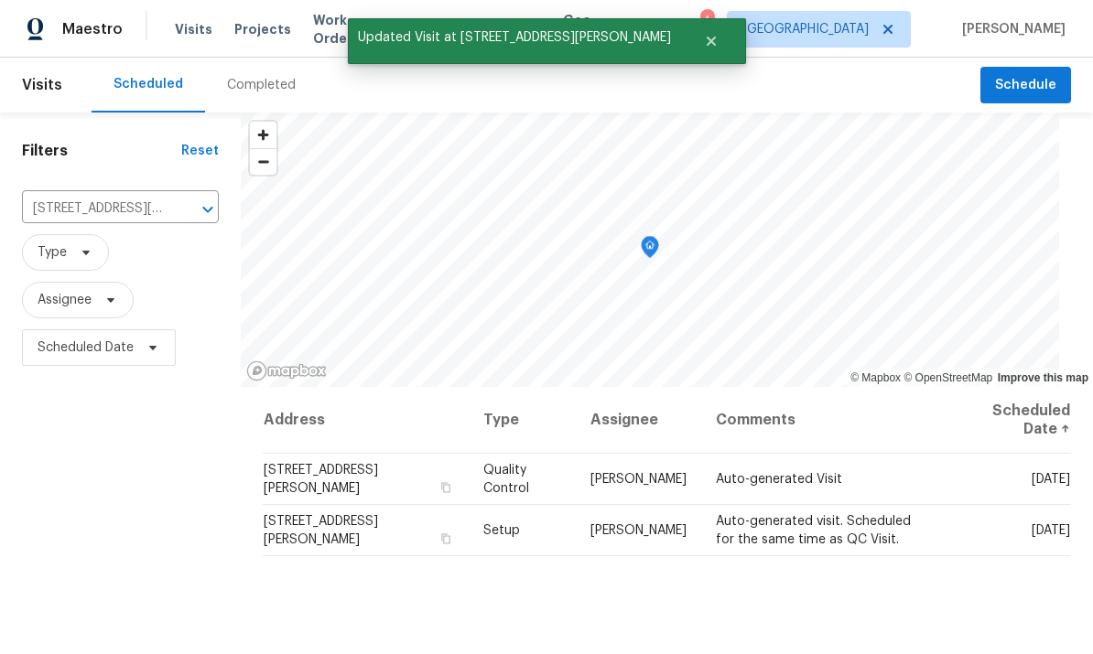
scroll to position [0, 0]
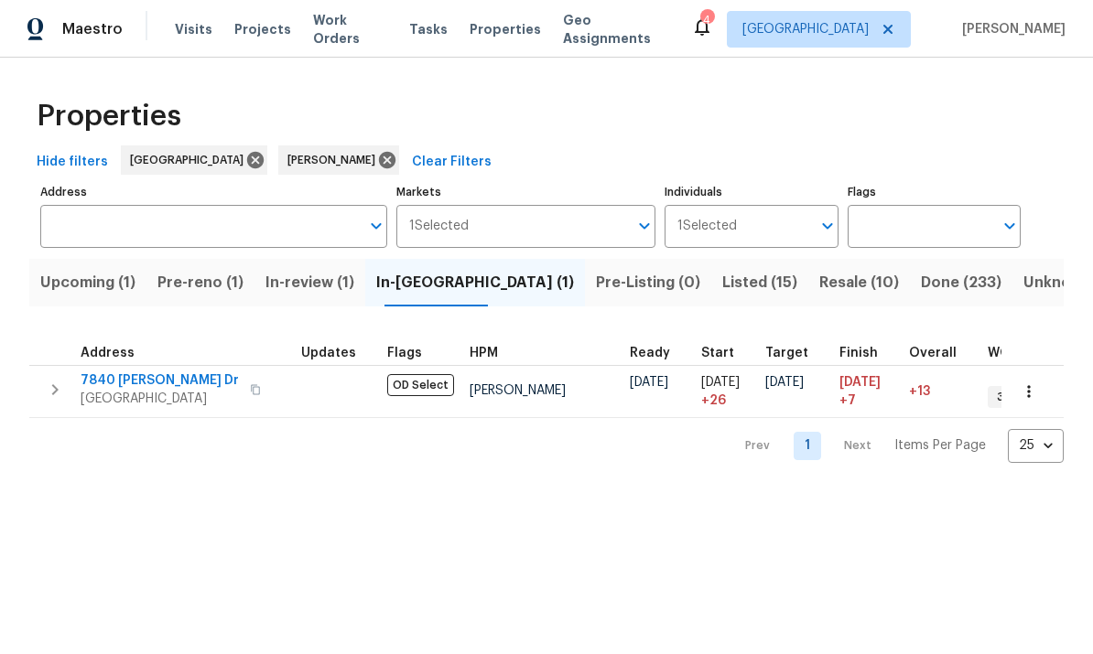
click at [88, 292] on span "Upcoming (1)" at bounding box center [87, 283] width 95 height 26
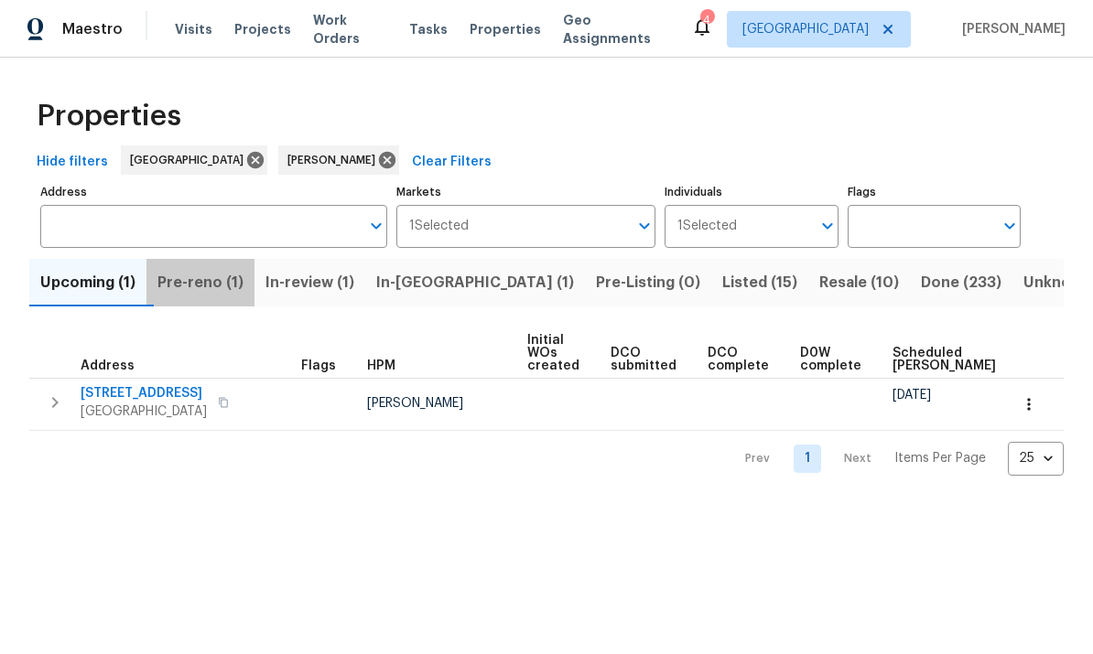
click at [213, 286] on span "Pre-reno (1)" at bounding box center [200, 283] width 86 height 26
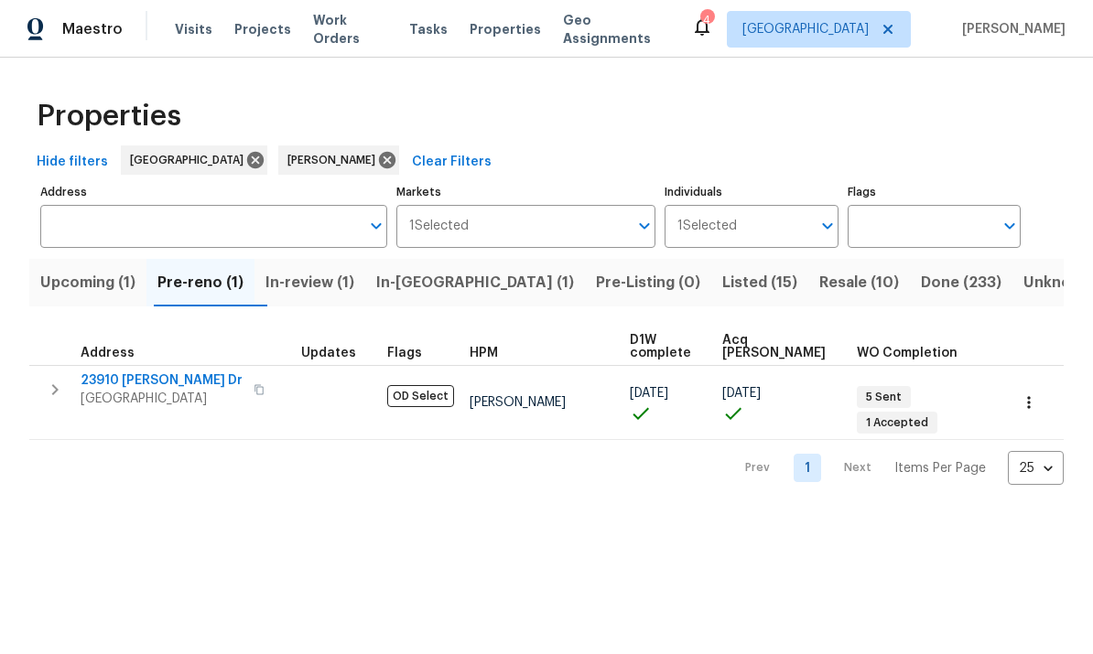
click at [754, 229] on input "Individuals" at bounding box center [773, 226] width 73 height 43
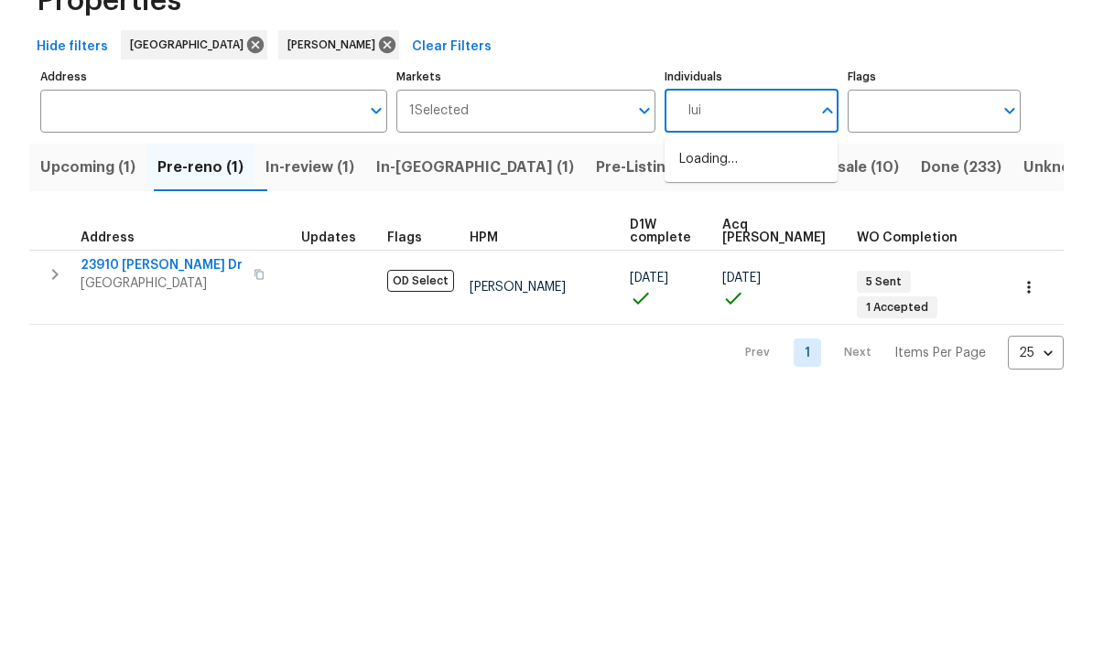
type input "[PERSON_NAME]"
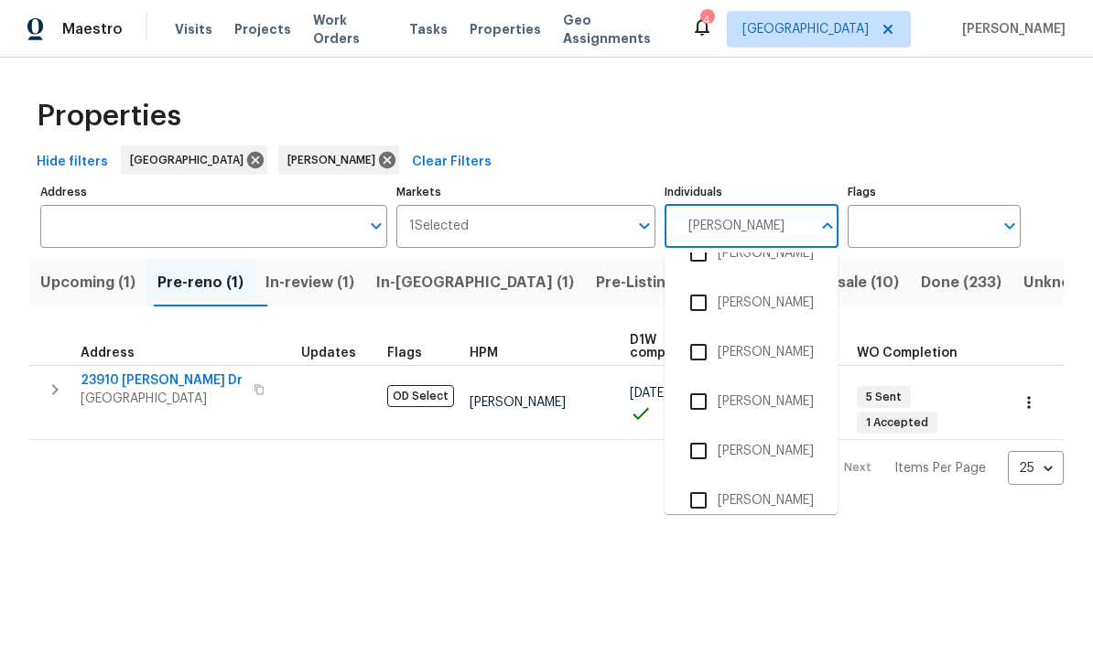
scroll to position [128, 0]
click at [708, 453] on input "checkbox" at bounding box center [698, 453] width 38 height 38
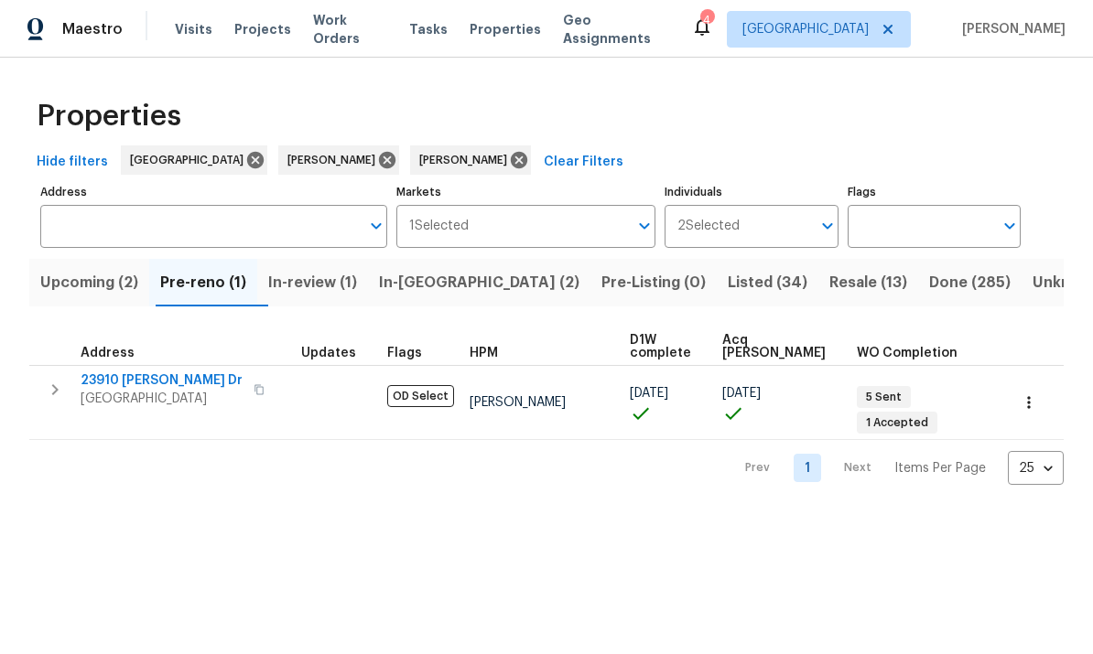
click at [94, 275] on span "Upcoming (2)" at bounding box center [89, 283] width 98 height 26
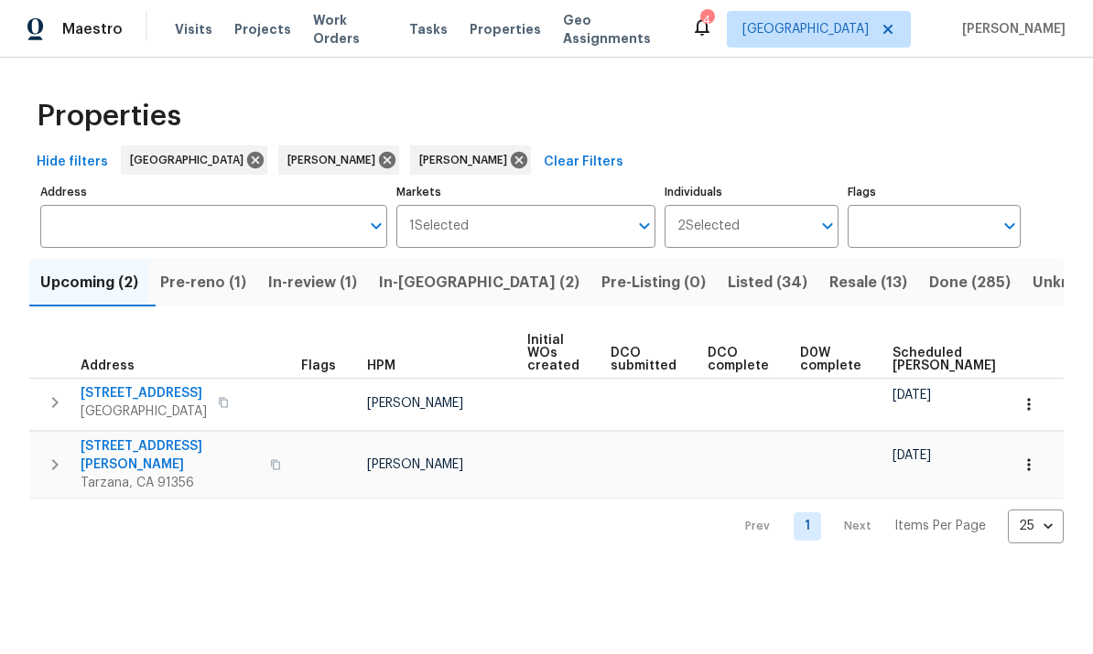
click at [218, 289] on span "Pre-reno (1)" at bounding box center [203, 283] width 86 height 26
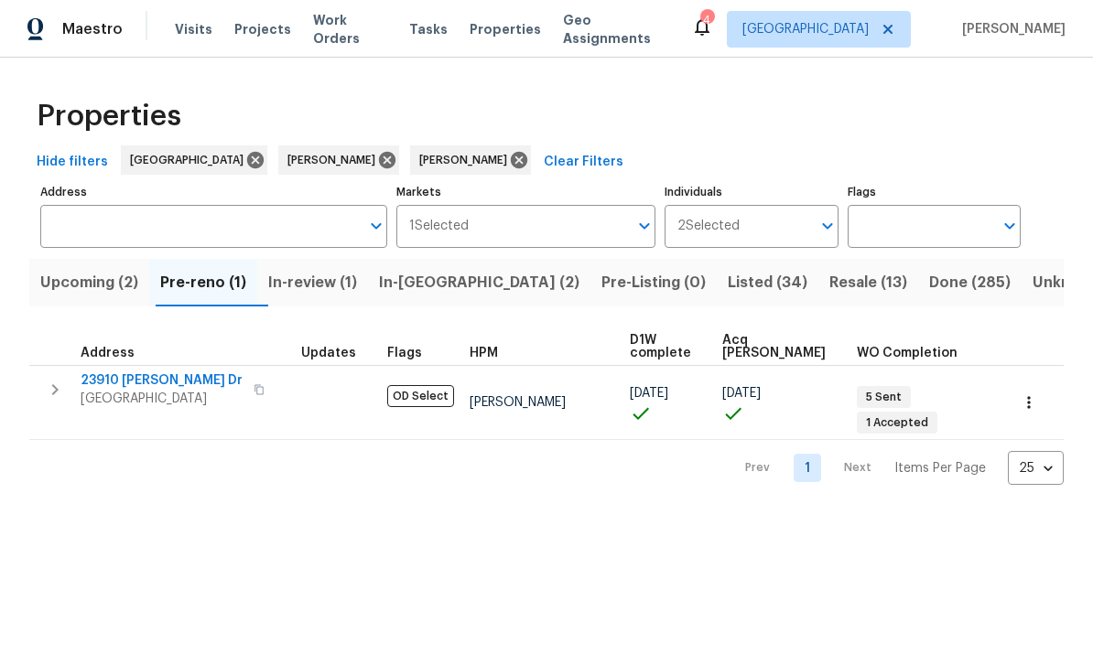
click at [1034, 393] on icon "button" at bounding box center [1028, 402] width 18 height 18
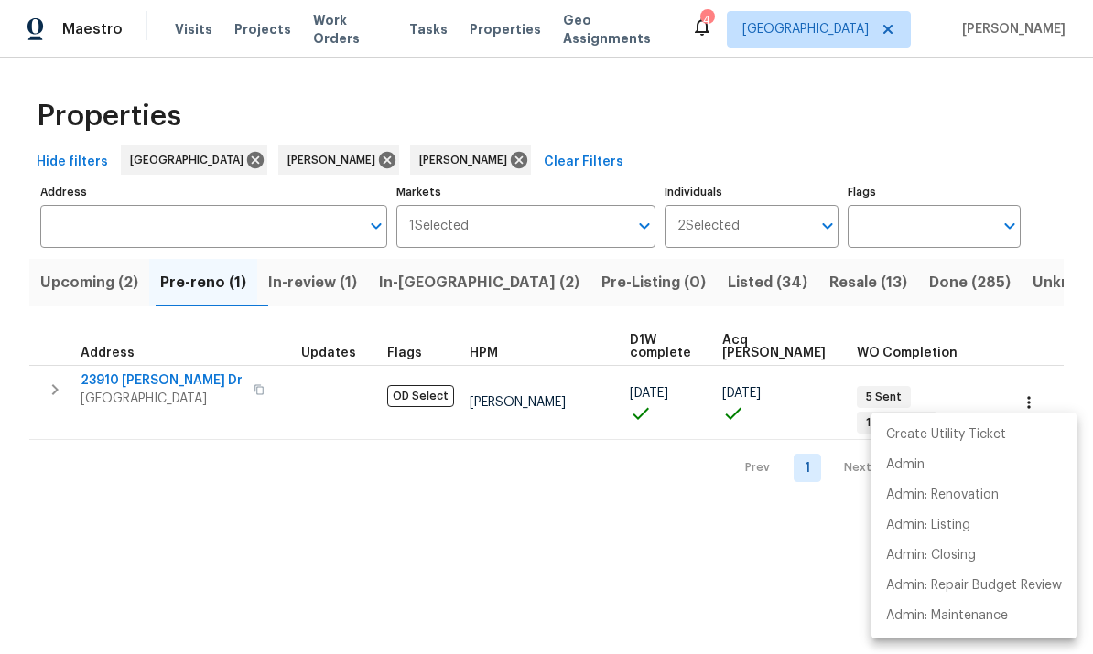
click at [997, 146] on div at bounding box center [546, 327] width 1093 height 654
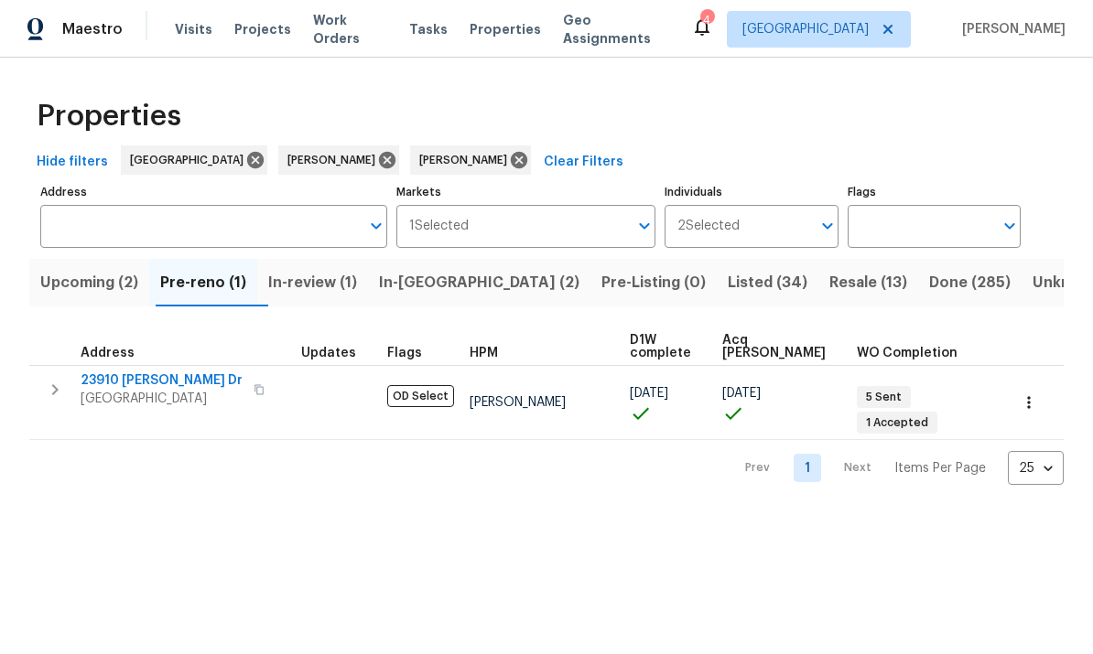
click at [86, 281] on span "Upcoming (2)" at bounding box center [89, 283] width 98 height 26
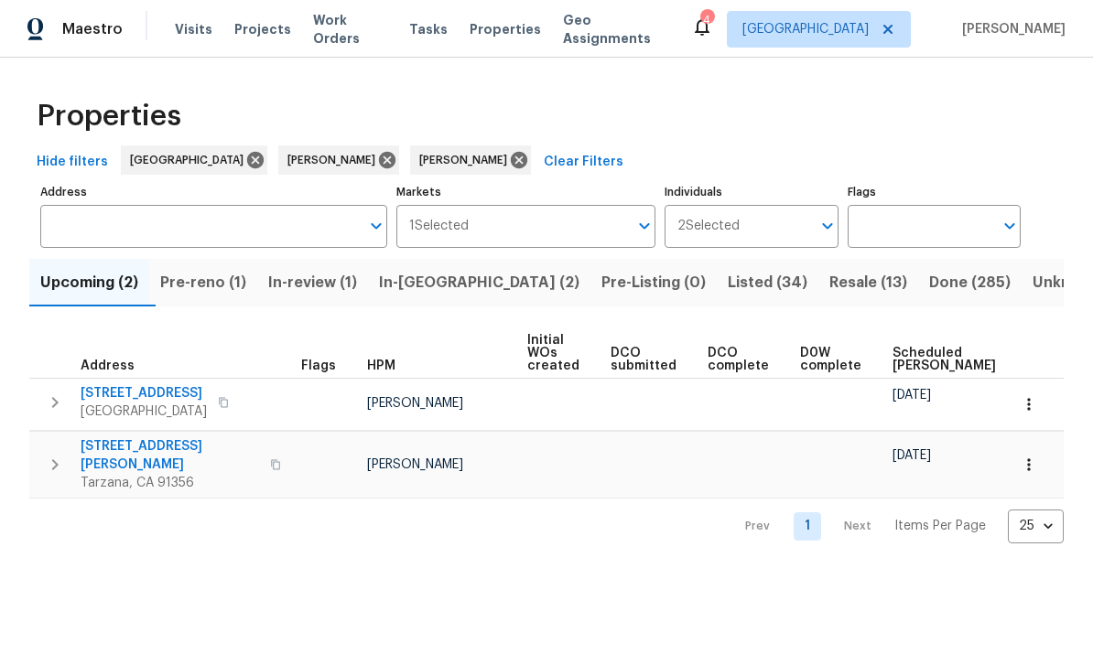
click at [782, 232] on input "Individuals" at bounding box center [774, 226] width 70 height 43
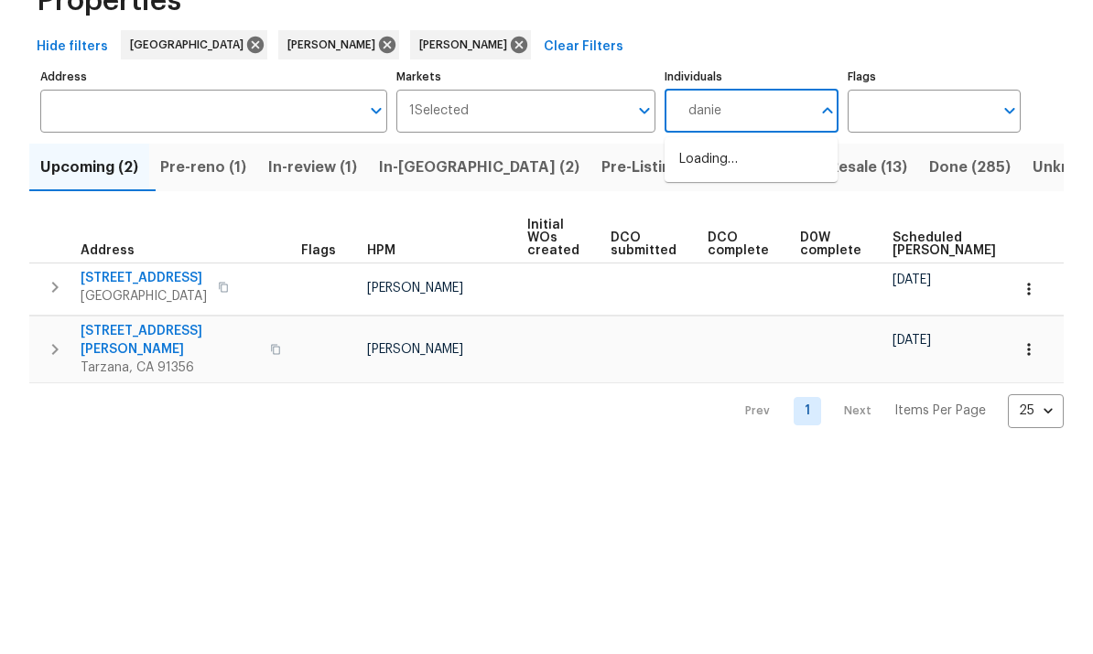
type input "[PERSON_NAME]"
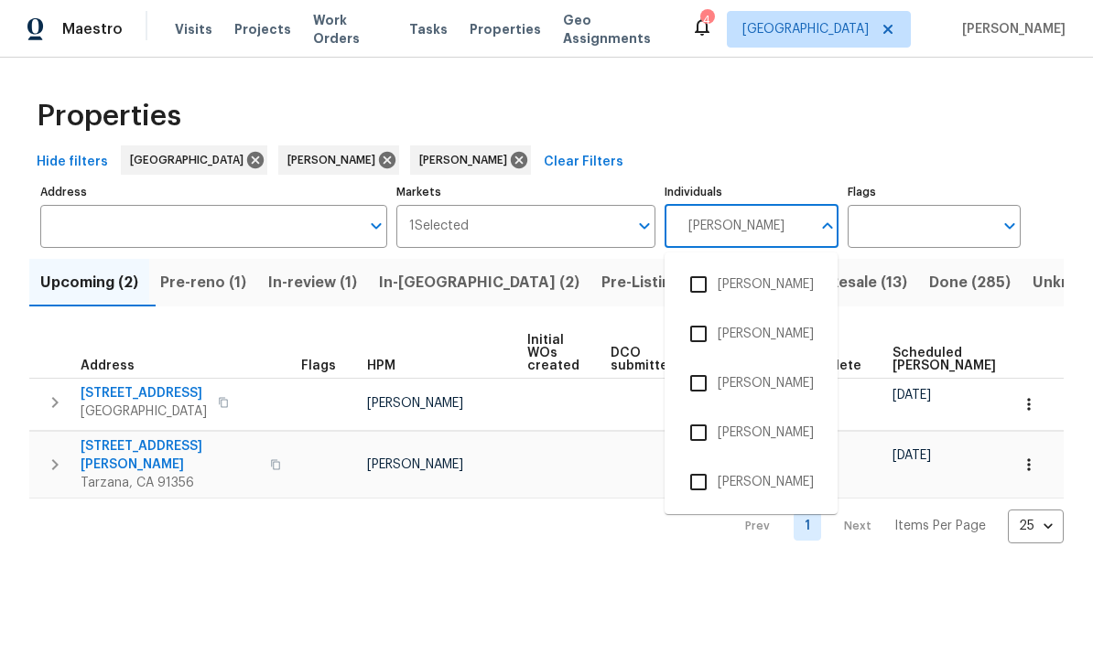
click at [704, 514] on input "checkbox" at bounding box center [698, 531] width 38 height 38
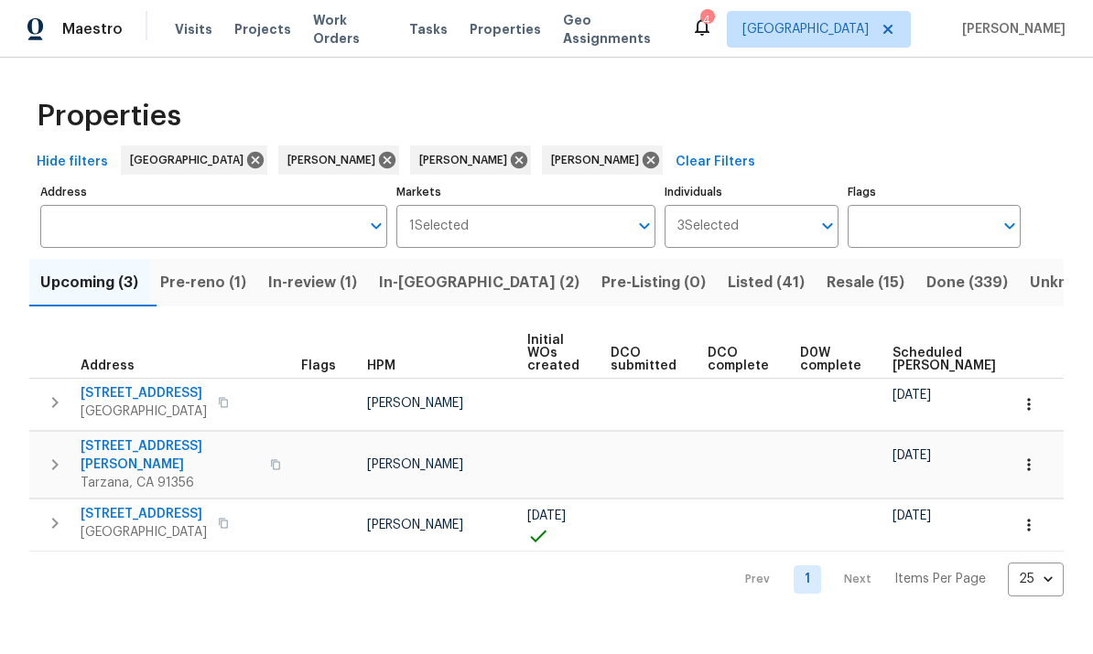
click at [759, 218] on input "Individuals" at bounding box center [773, 226] width 71 height 43
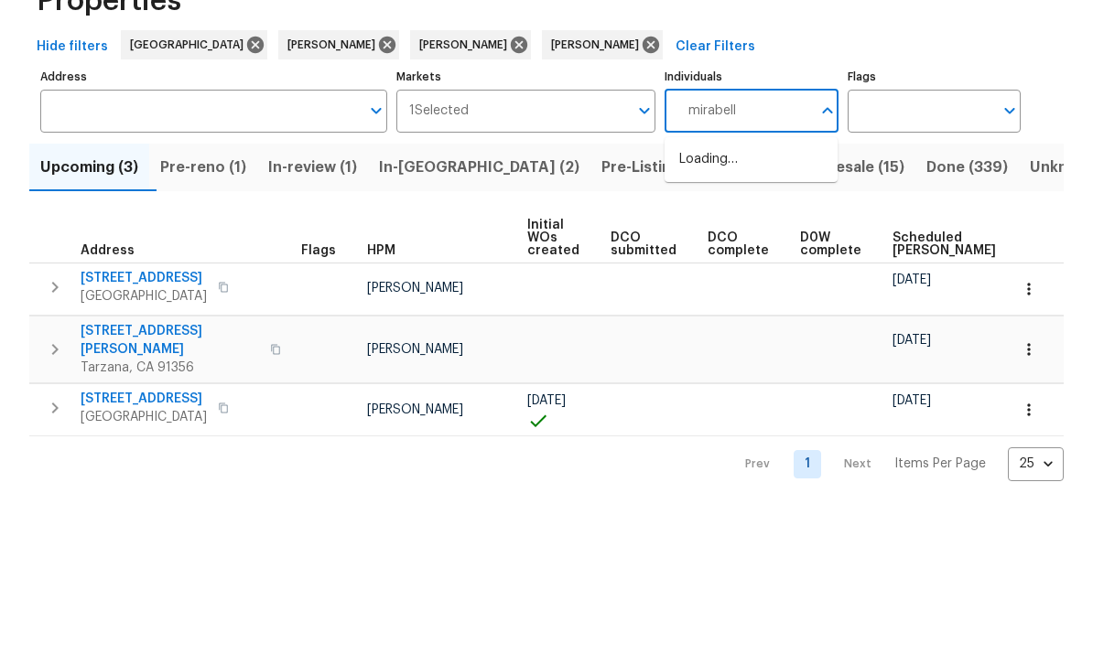
type input "[PERSON_NAME]"
click at [691, 265] on input "checkbox" at bounding box center [698, 284] width 38 height 38
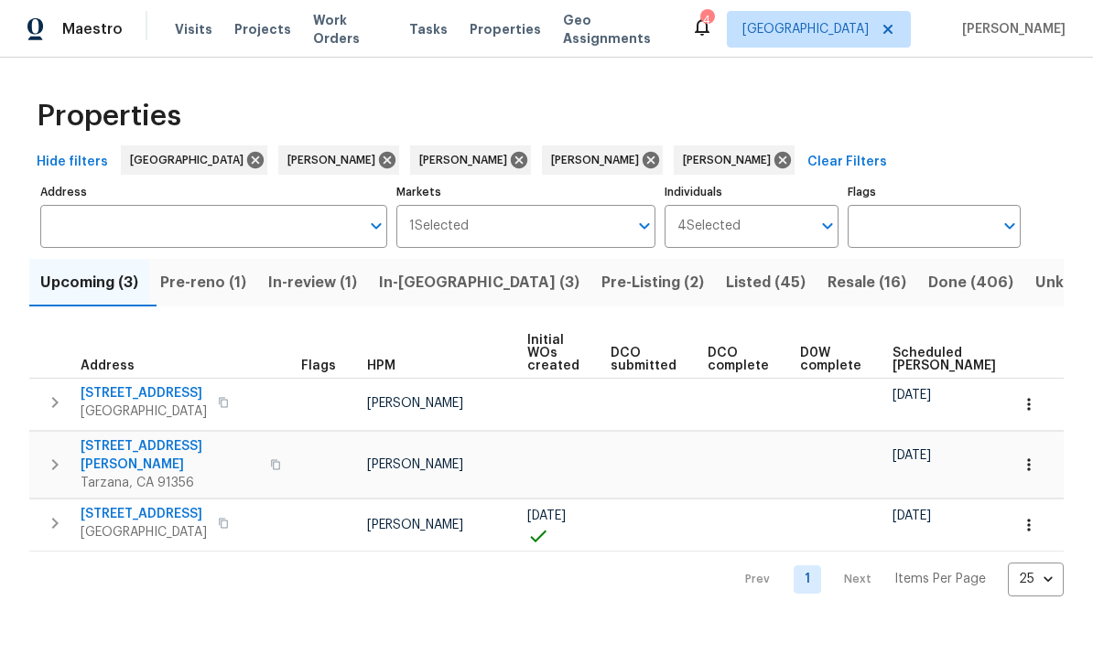
click at [749, 227] on input "Individuals" at bounding box center [775, 226] width 70 height 43
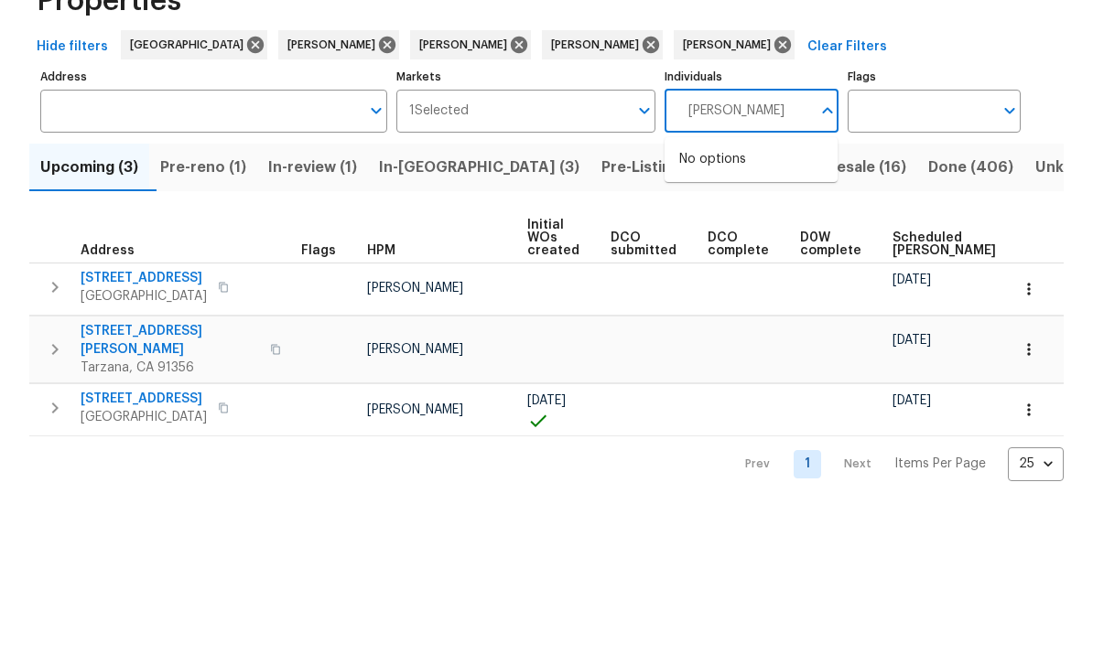
type input "[PERSON_NAME]"
click at [694, 265] on input "checkbox" at bounding box center [698, 284] width 38 height 38
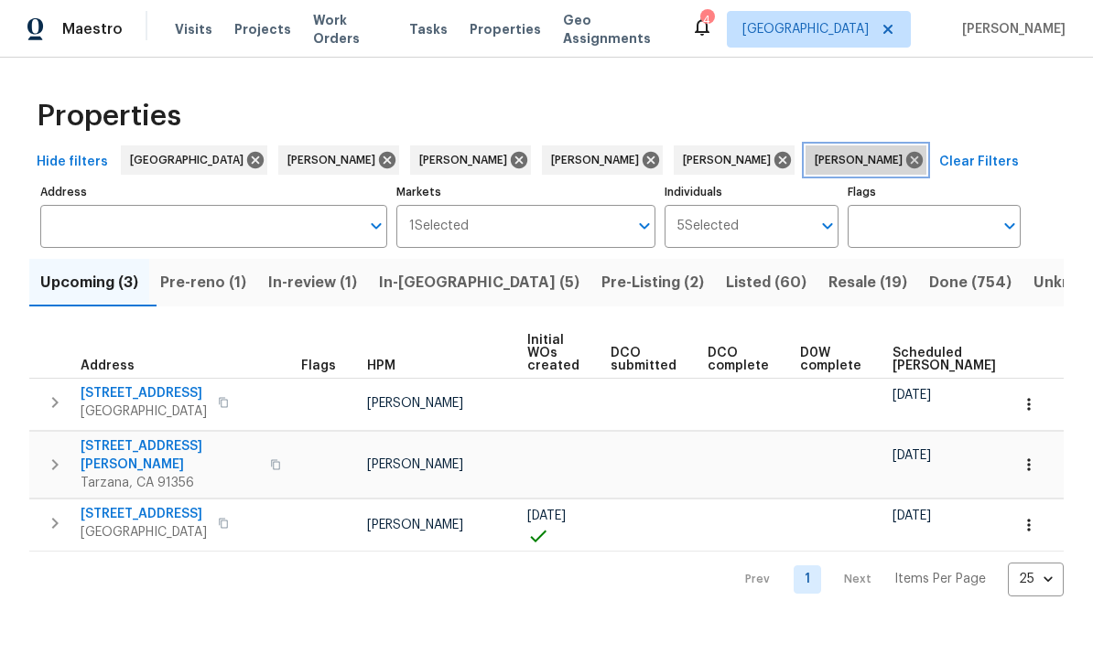
click at [904, 159] on icon at bounding box center [914, 160] width 20 height 20
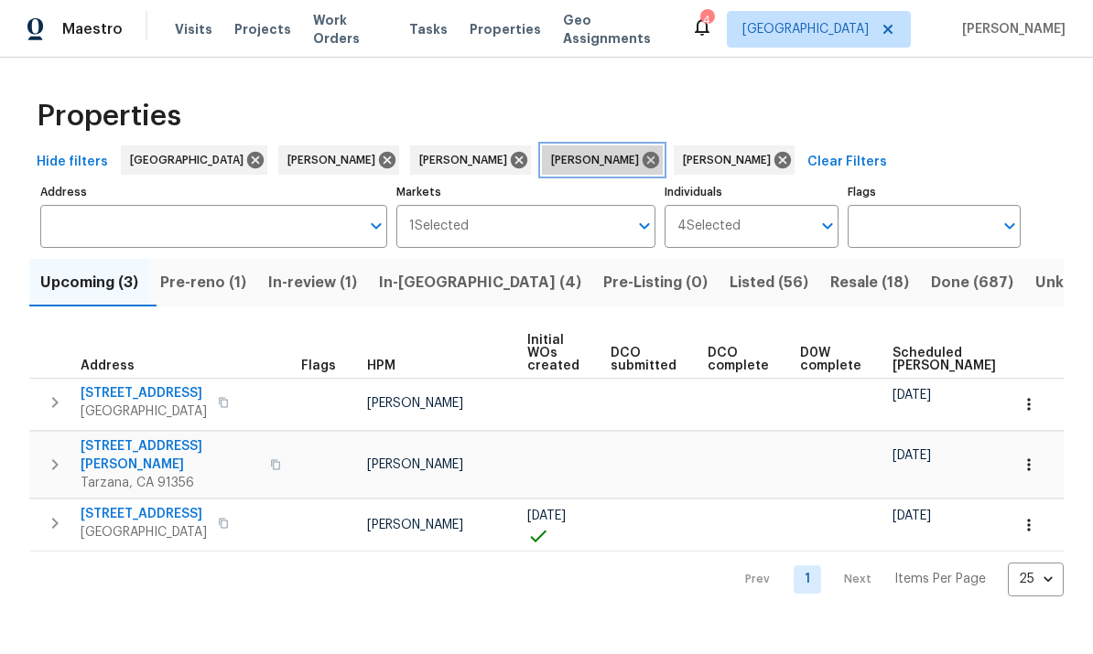
click at [659, 160] on icon at bounding box center [650, 160] width 16 height 16
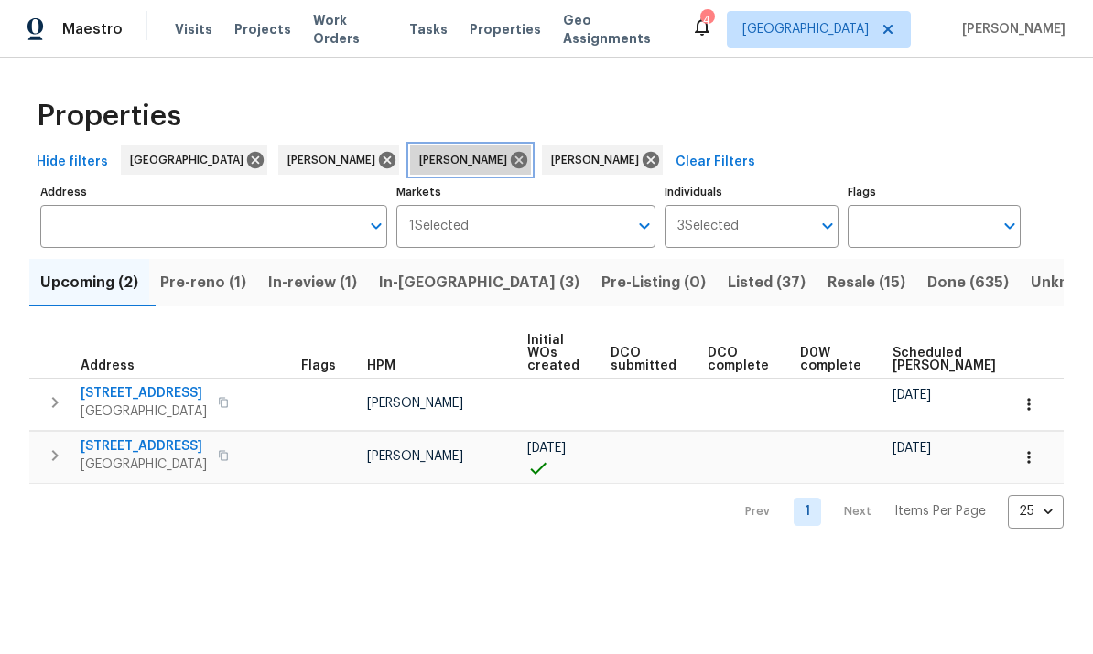
click at [511, 154] on icon at bounding box center [519, 160] width 16 height 16
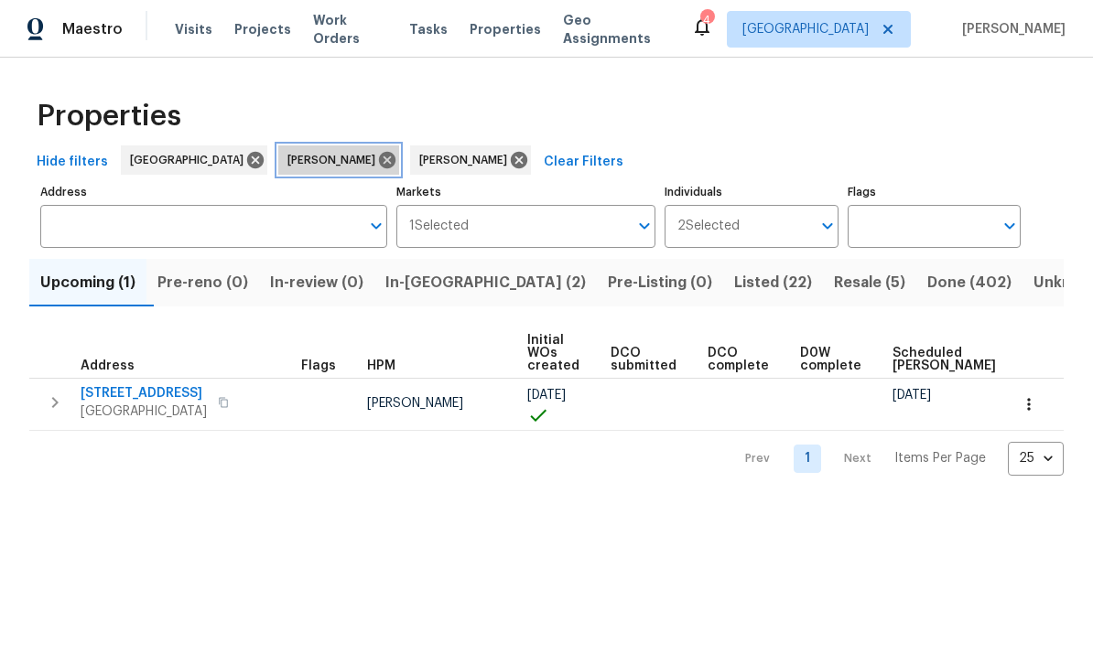
click at [377, 168] on icon at bounding box center [387, 160] width 20 height 20
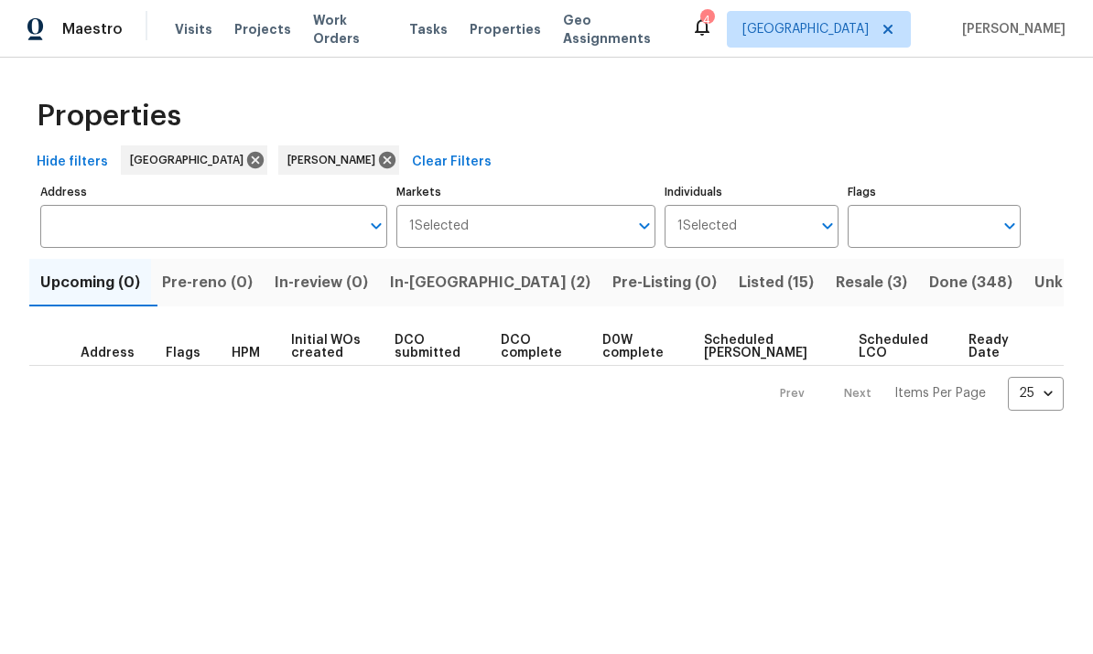
click at [460, 285] on span "In-[GEOGRAPHIC_DATA] (2)" at bounding box center [490, 283] width 200 height 26
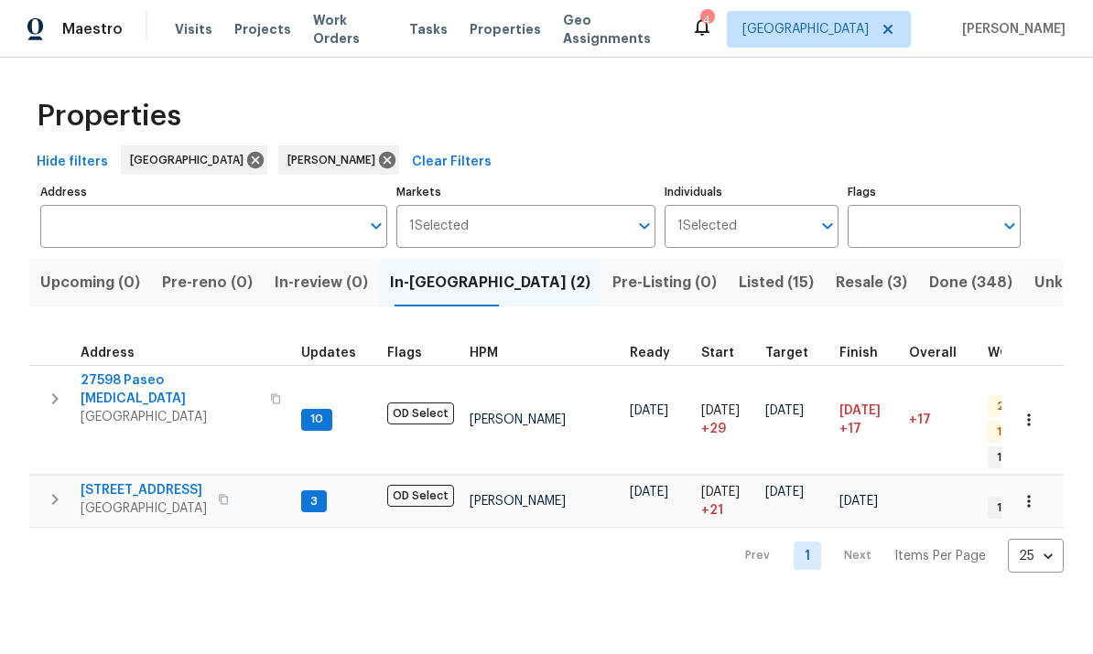
click at [835, 281] on span "Resale (3)" at bounding box center [870, 283] width 71 height 26
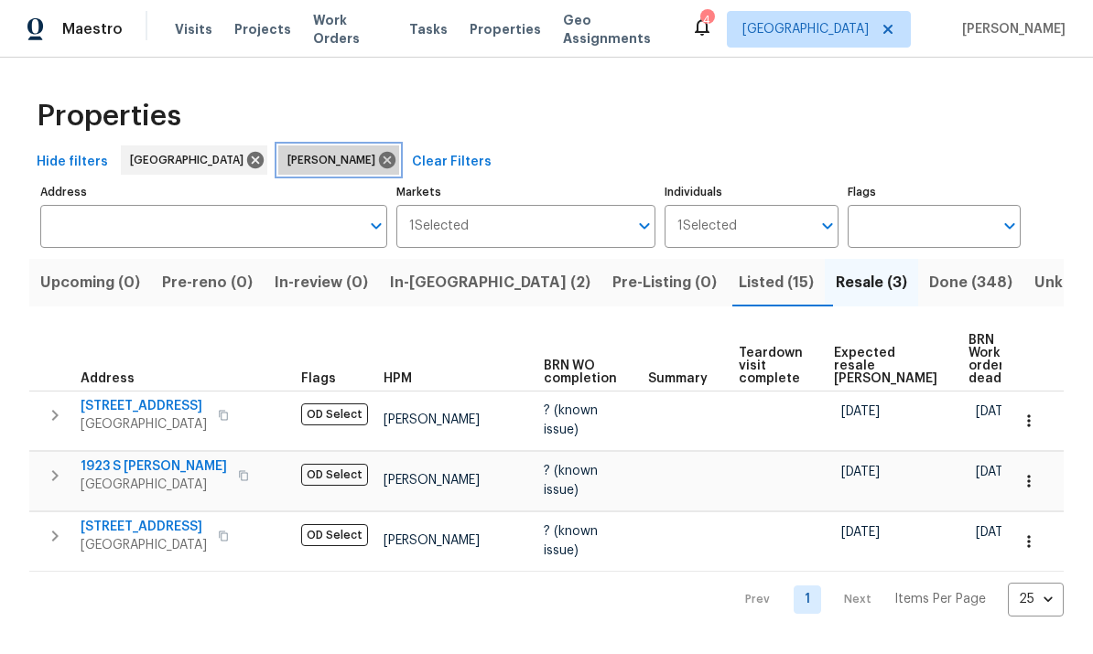
click at [377, 162] on icon at bounding box center [387, 160] width 20 height 20
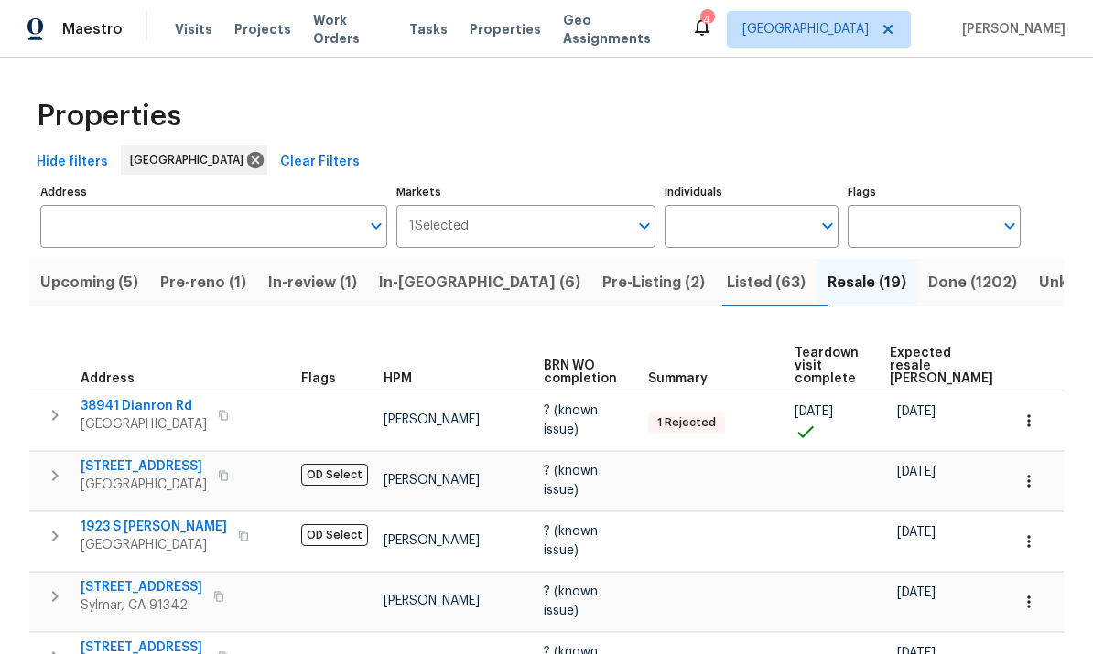
click at [760, 233] on input "Individuals" at bounding box center [737, 226] width 146 height 43
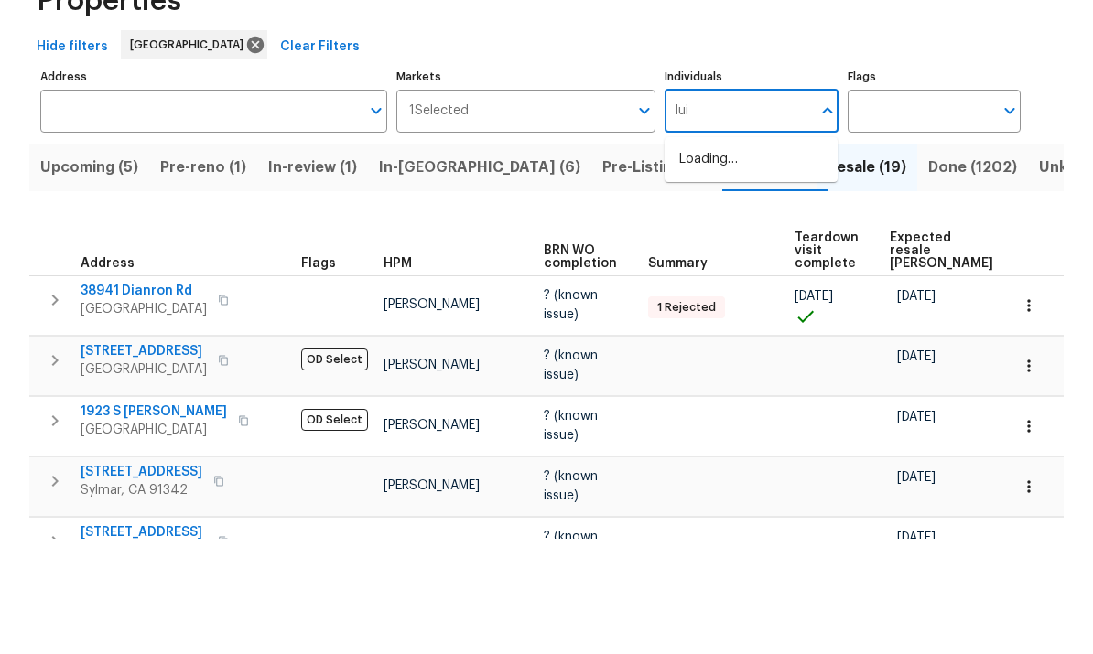
type input "[PERSON_NAME]"
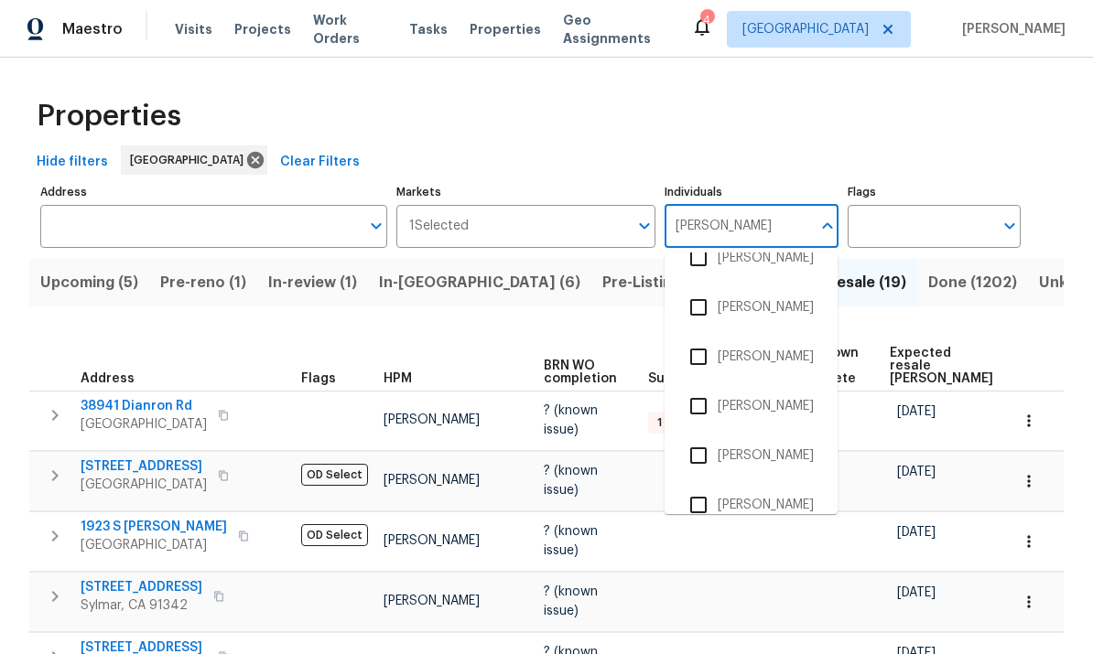
scroll to position [174, 0]
click at [704, 388] on input "checkbox" at bounding box center [698, 407] width 38 height 38
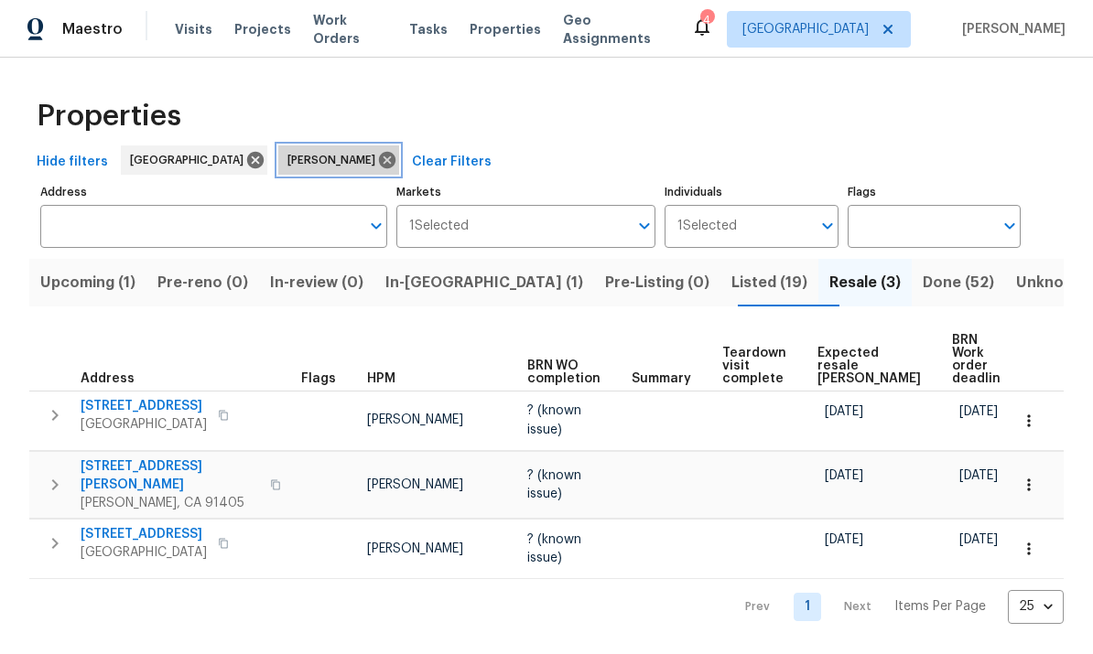
click at [395, 157] on icon at bounding box center [387, 160] width 16 height 16
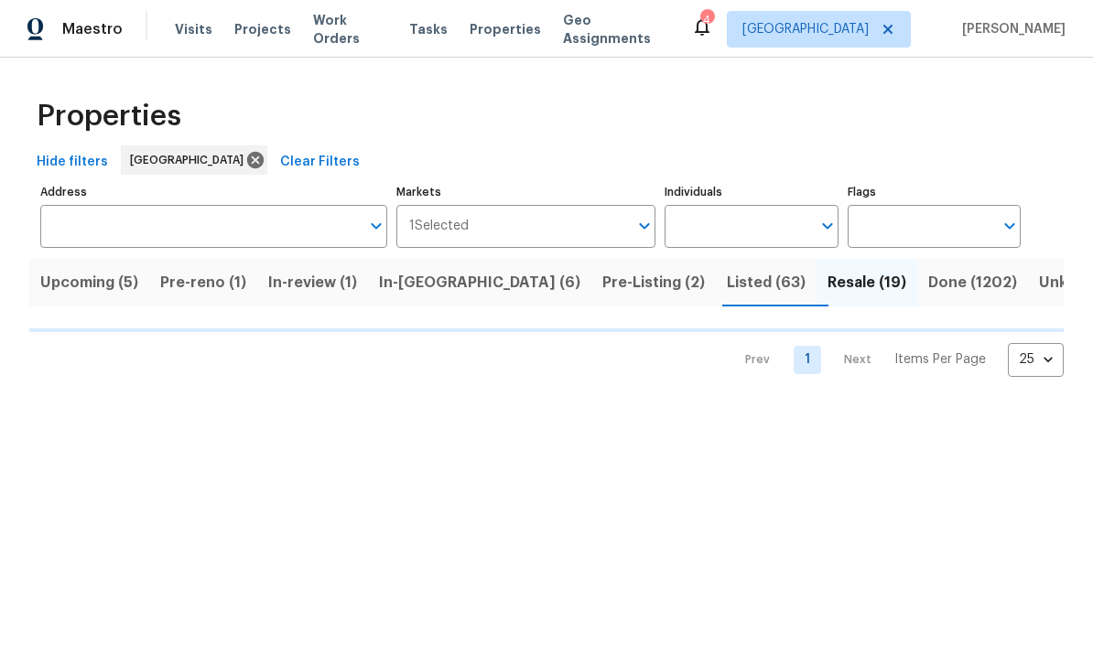
click at [760, 233] on input "Individuals" at bounding box center [737, 226] width 146 height 43
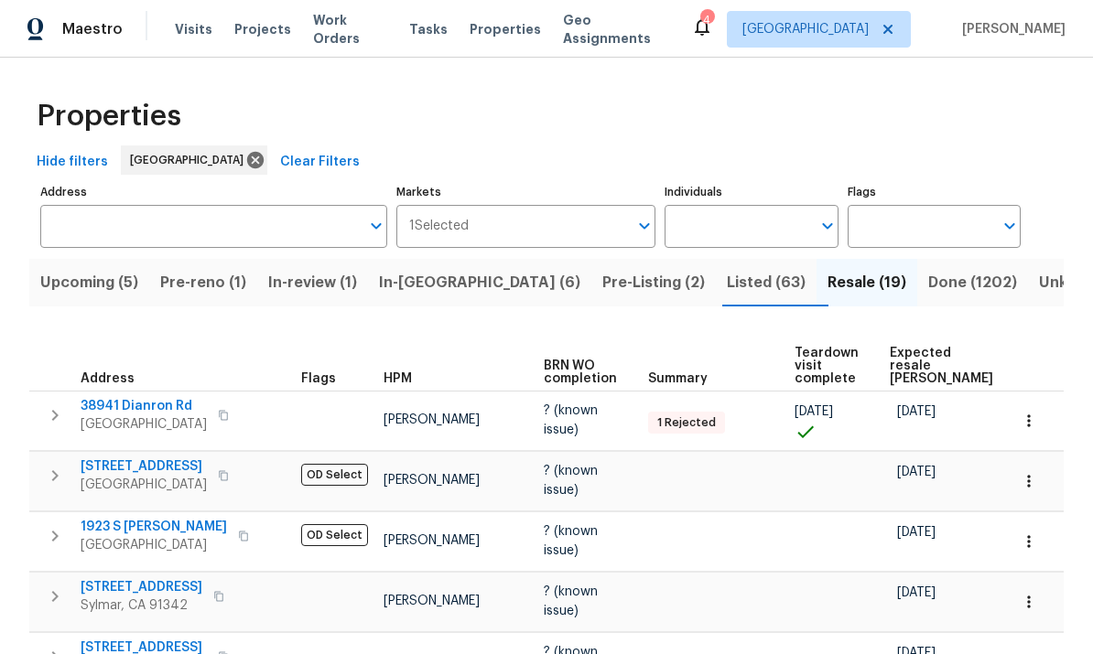
click at [739, 245] on input "Individuals" at bounding box center [737, 226] width 146 height 43
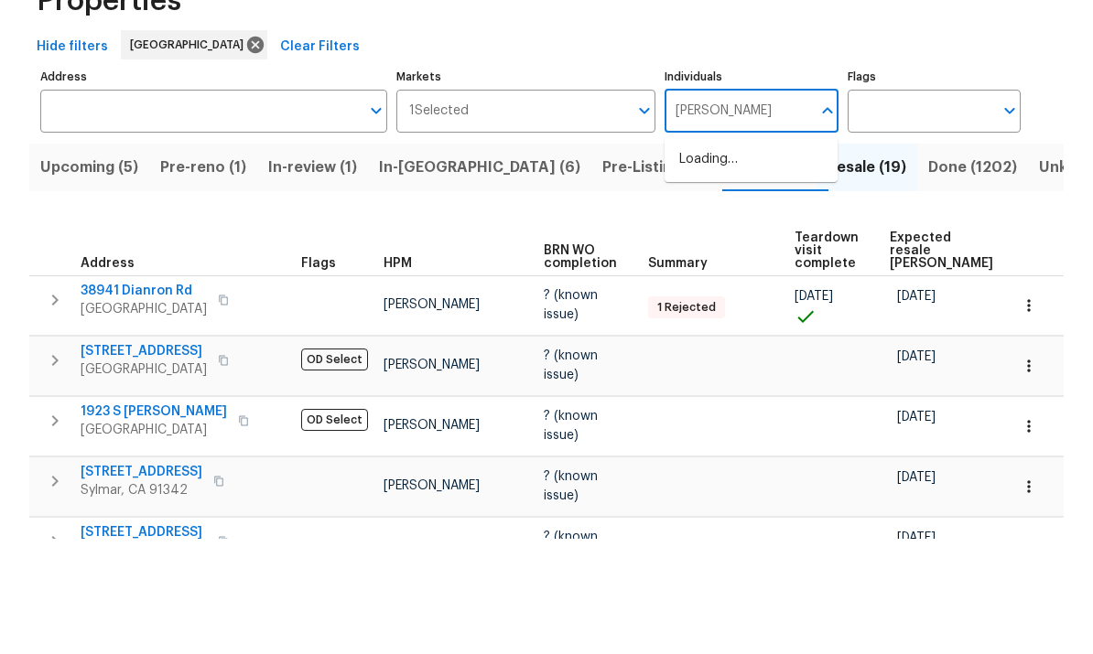
type input "[PERSON_NAME]"
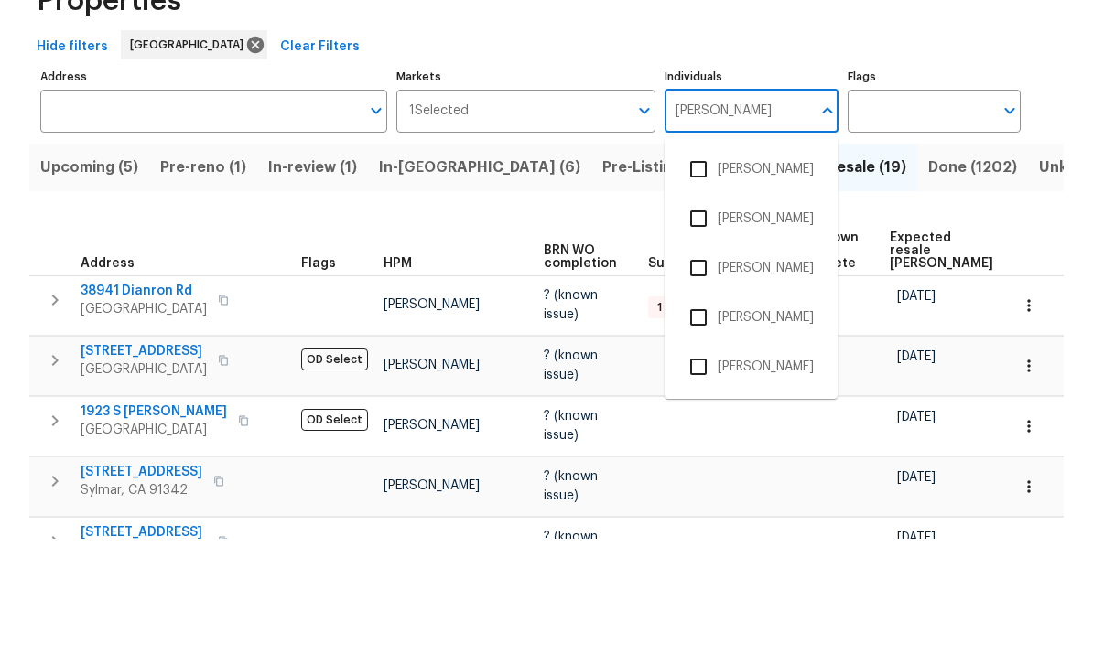
scroll to position [69, 0]
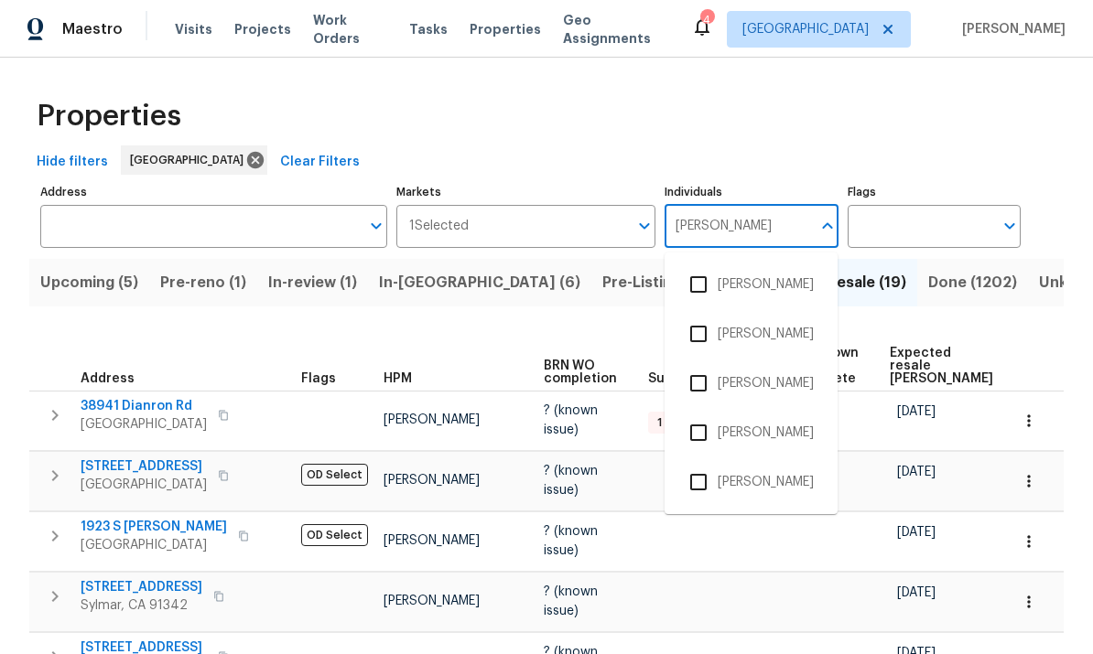
click at [705, 463] on input "checkbox" at bounding box center [698, 482] width 38 height 38
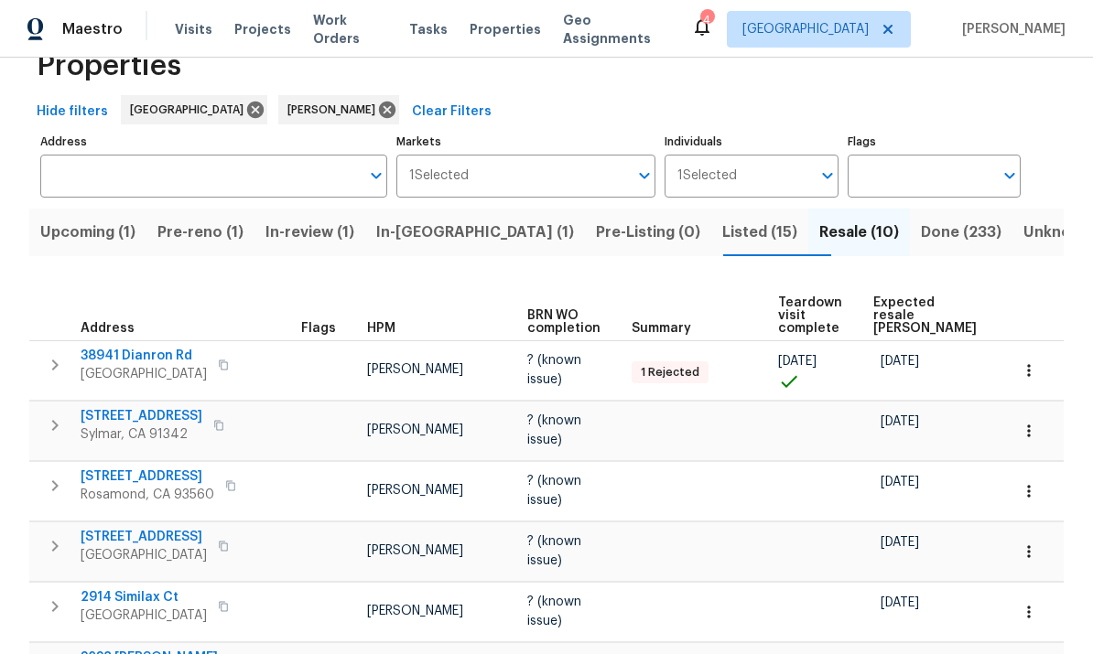
scroll to position [49, 0]
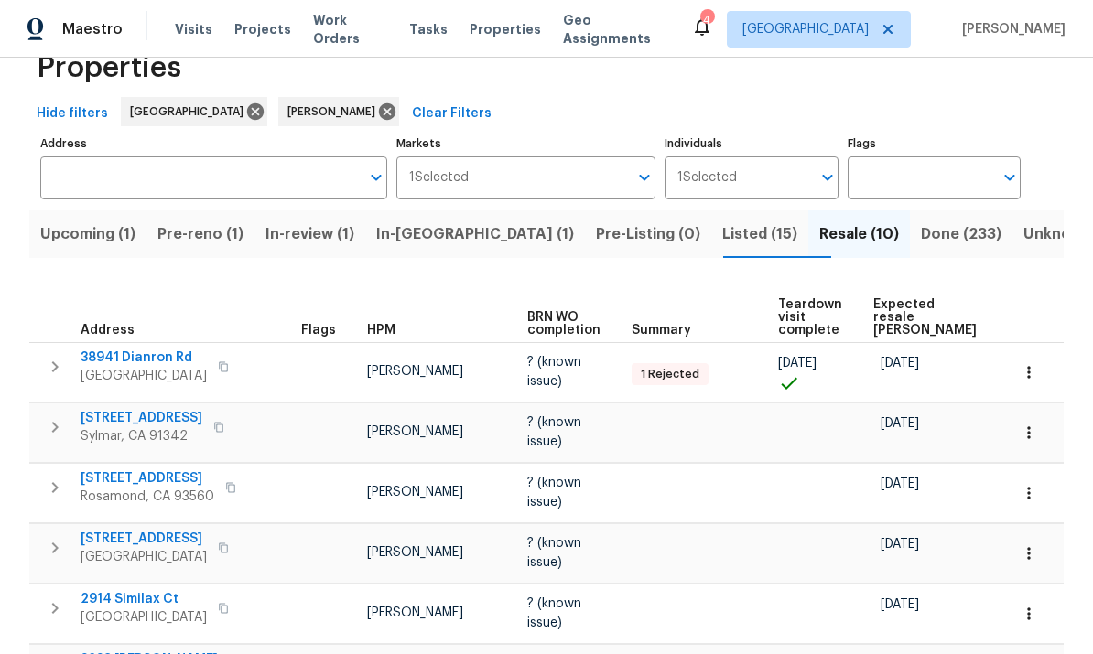
click at [445, 233] on span "In-[GEOGRAPHIC_DATA] (1)" at bounding box center [475, 234] width 198 height 26
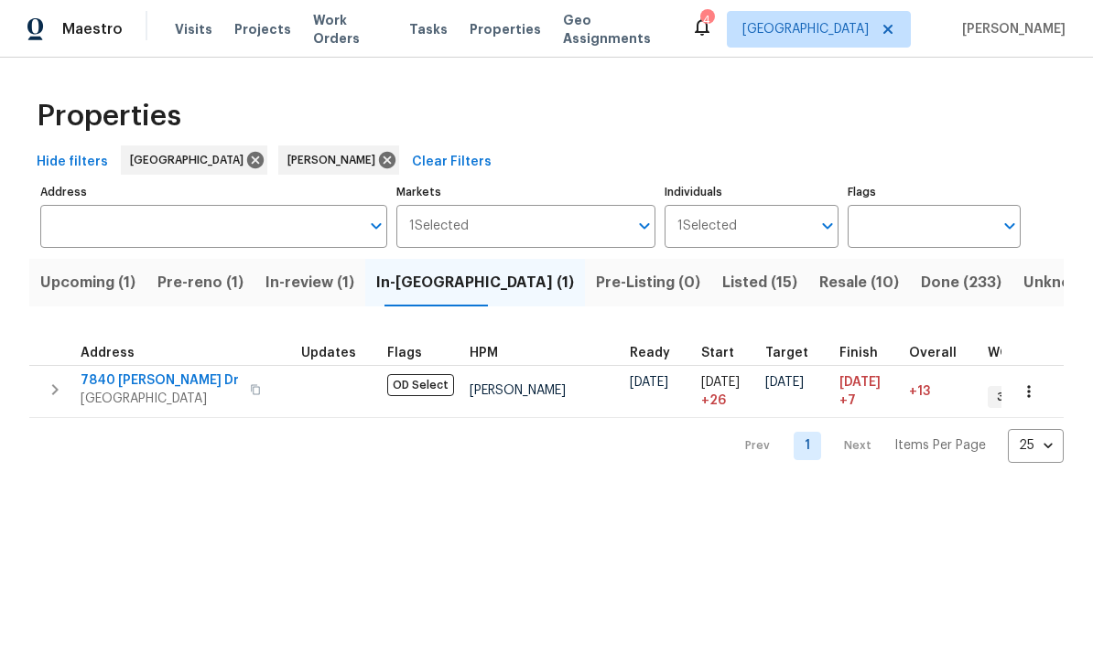
click at [92, 277] on span "Upcoming (1)" at bounding box center [87, 283] width 95 height 26
